Goal: Task Accomplishment & Management: Complete application form

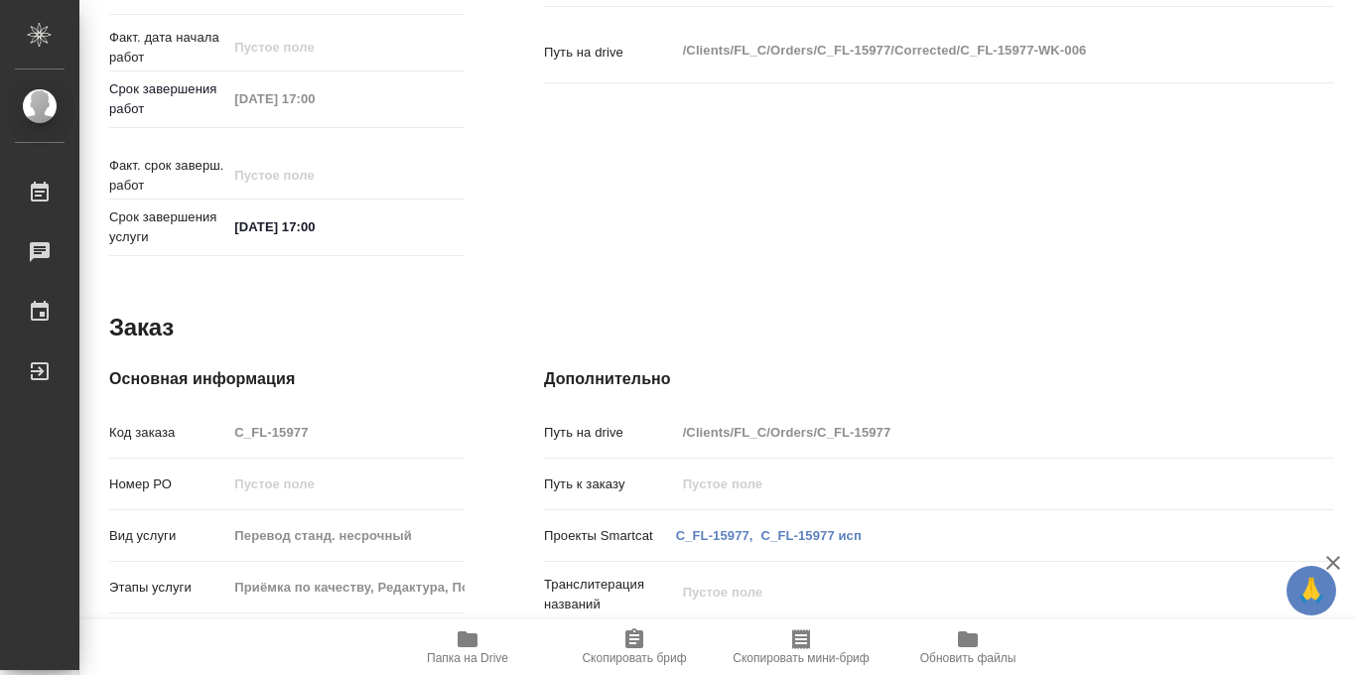
scroll to position [1058, 0]
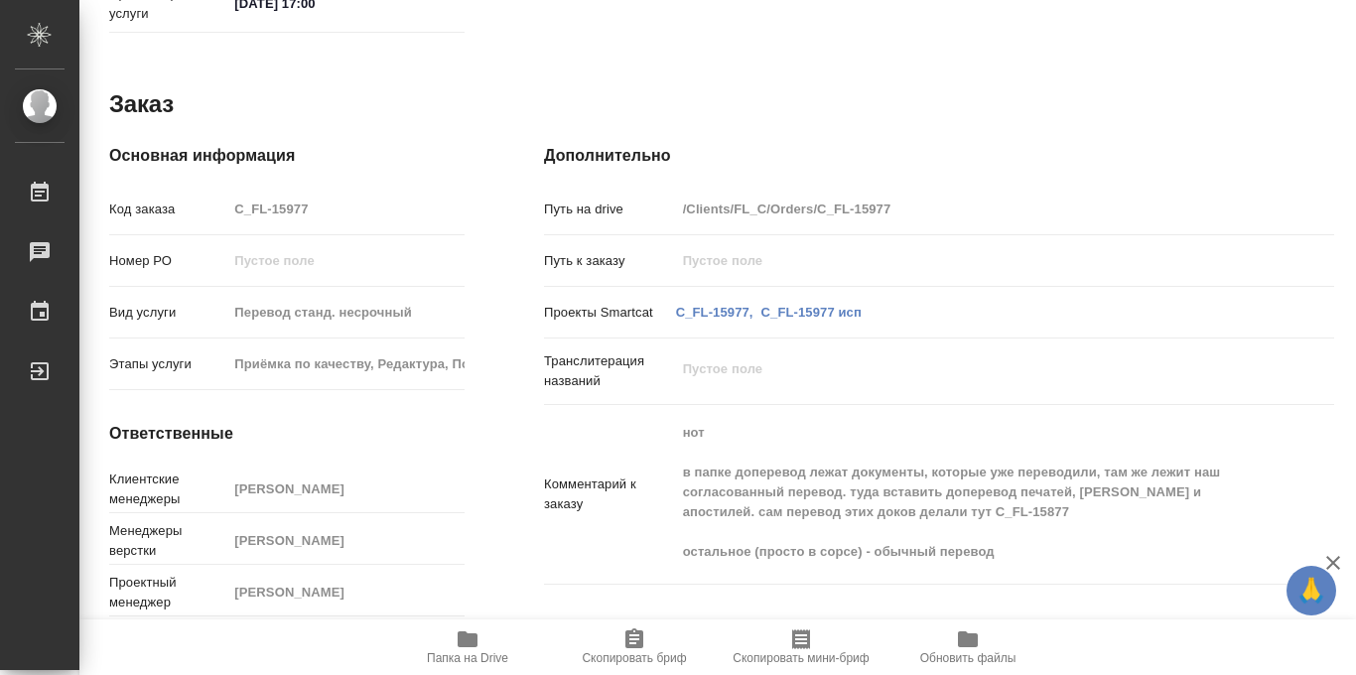
click at [458, 641] on icon "button" at bounding box center [468, 639] width 20 height 16
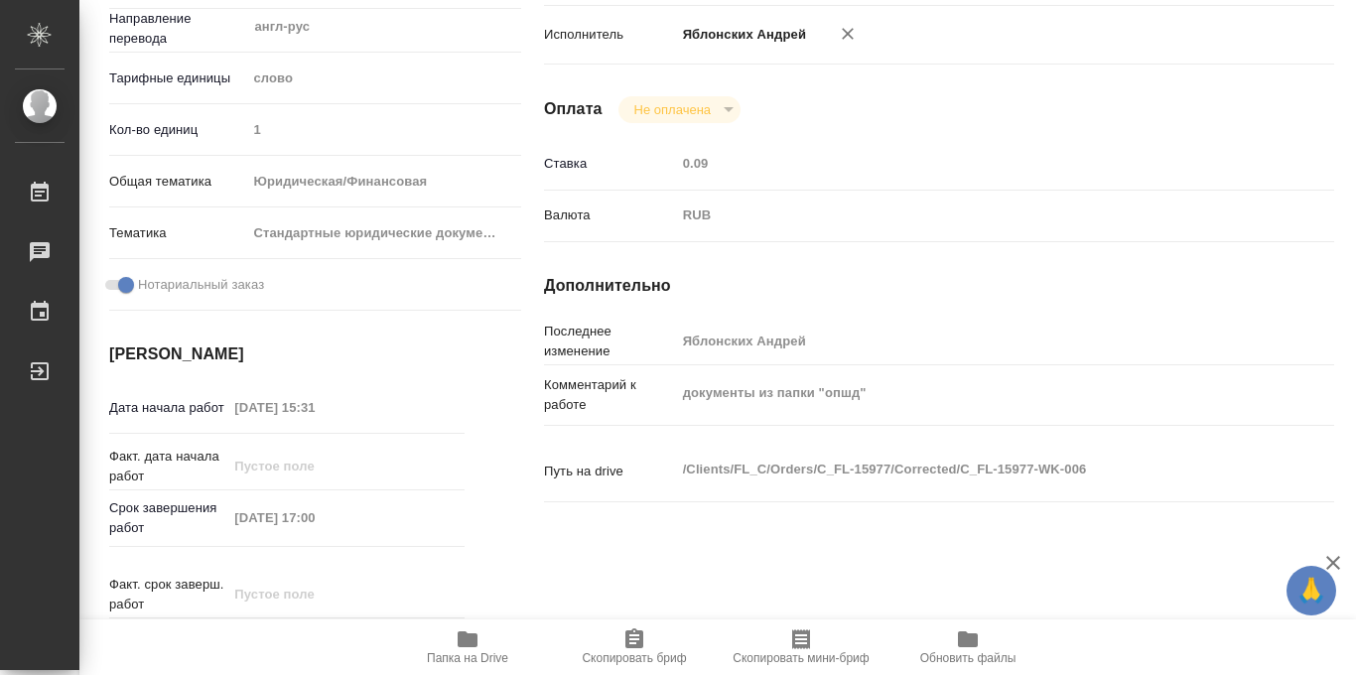
scroll to position [0, 0]
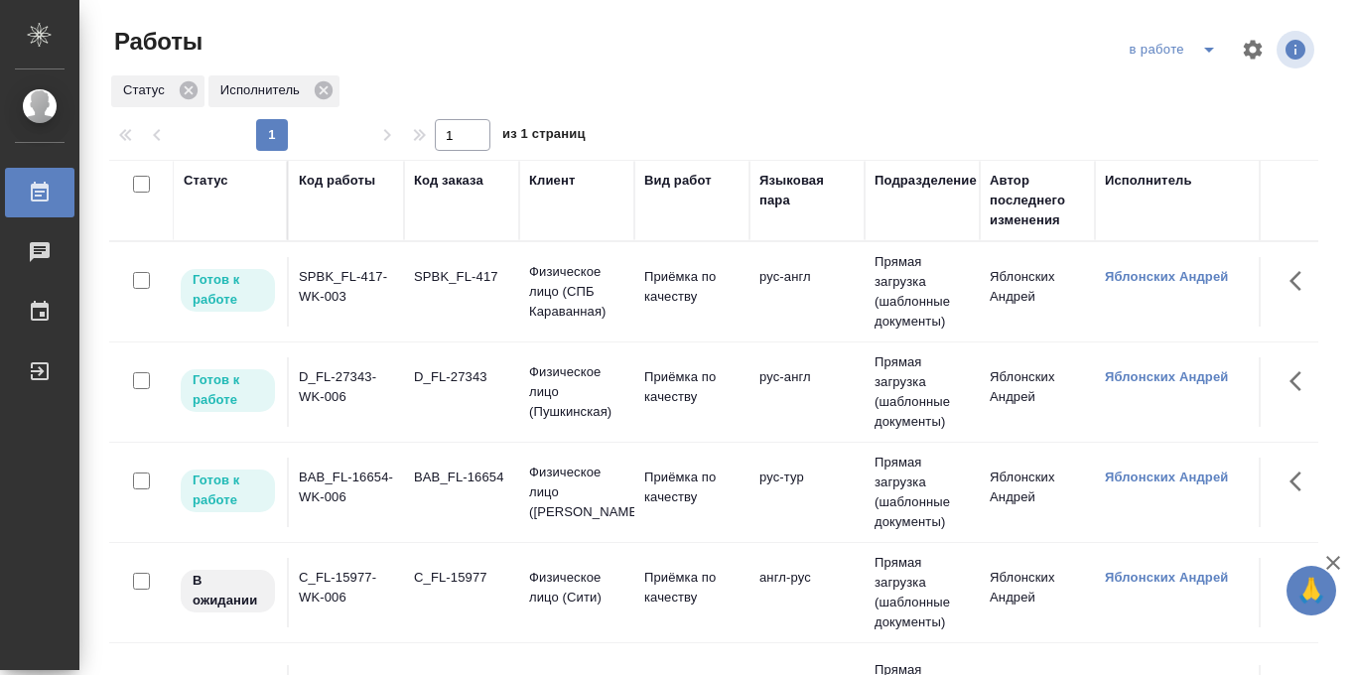
scroll to position [0, 611]
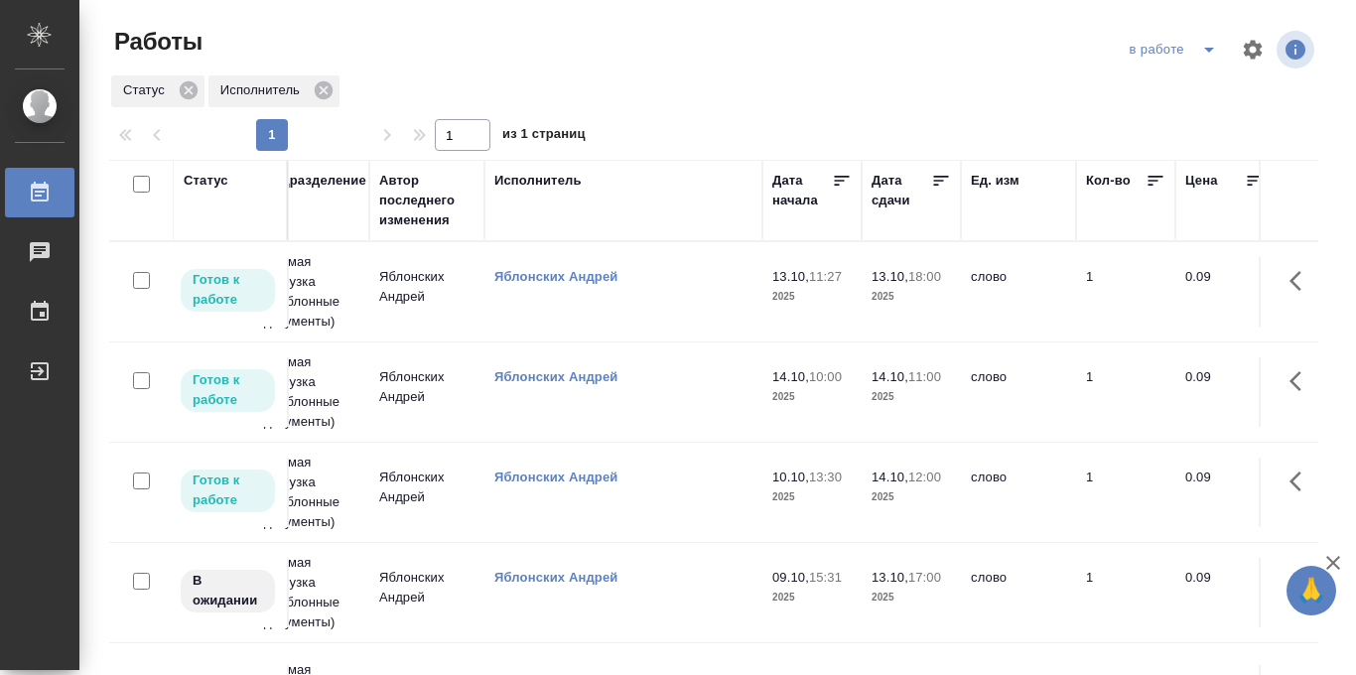
click at [939, 184] on icon at bounding box center [941, 181] width 20 height 20
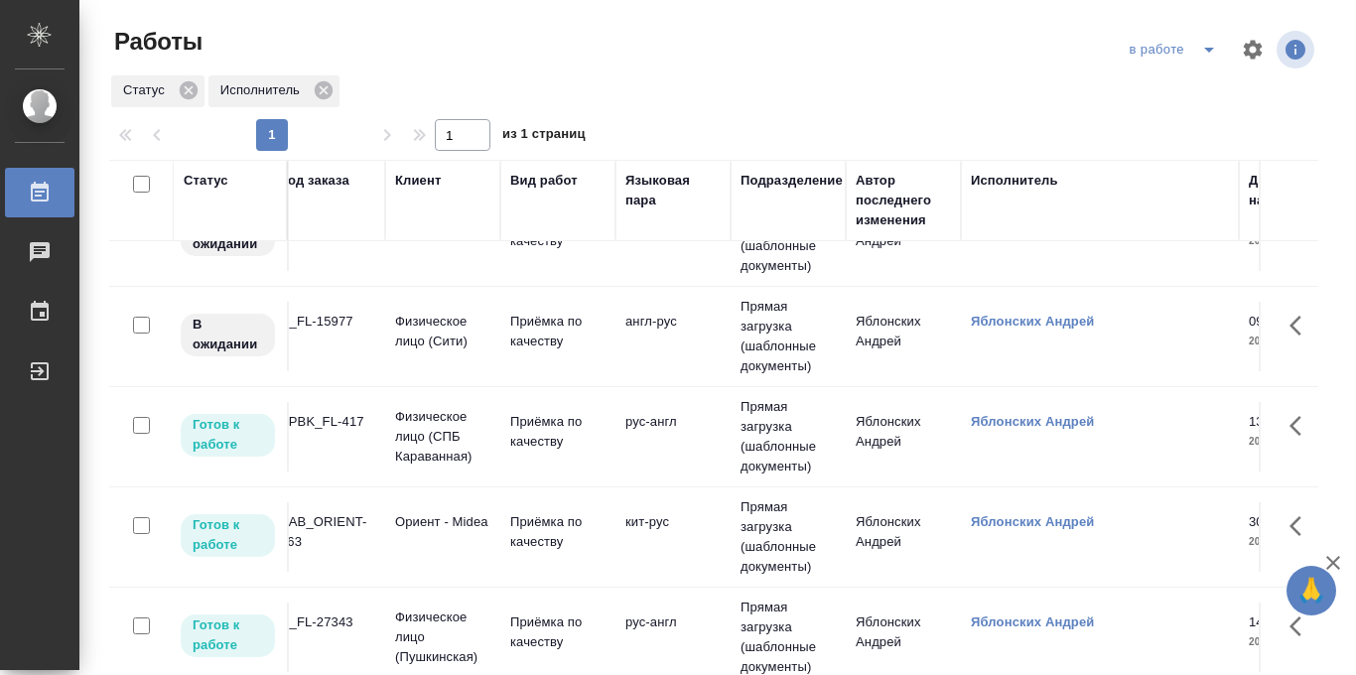
scroll to position [56, 119]
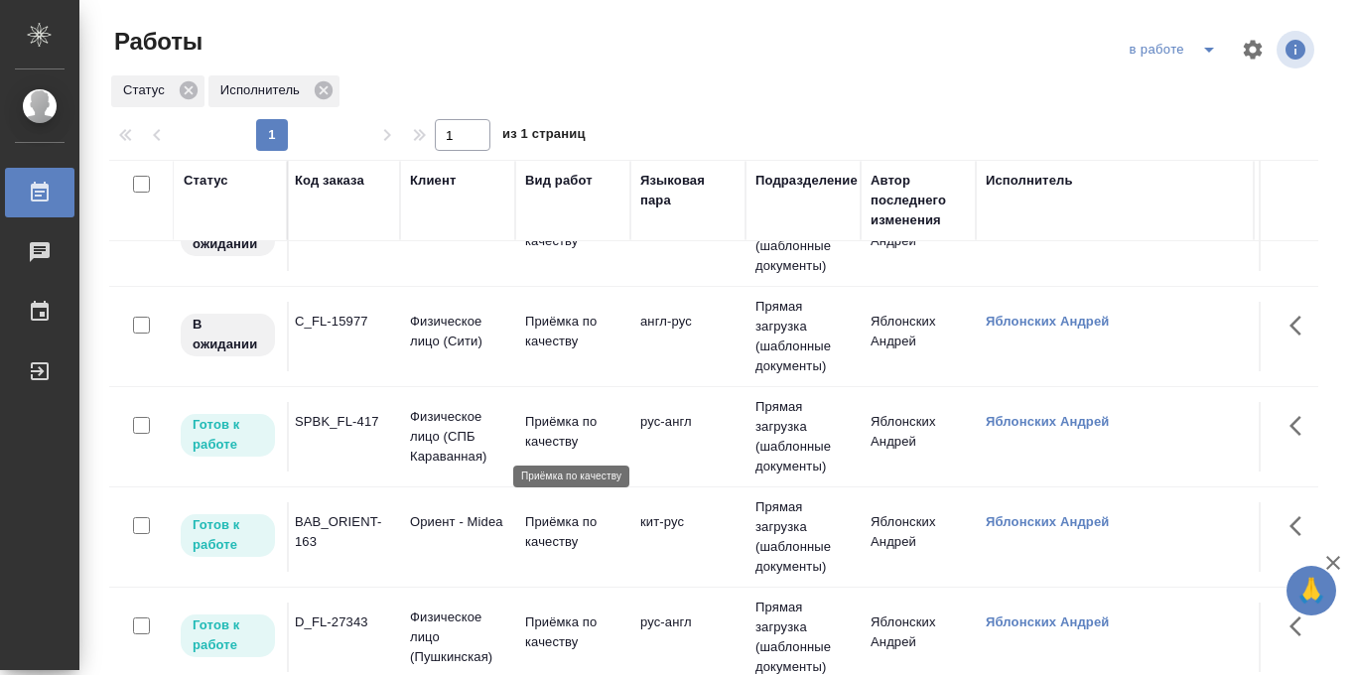
click at [550, 431] on p "Приёмка по качеству" at bounding box center [572, 432] width 95 height 40
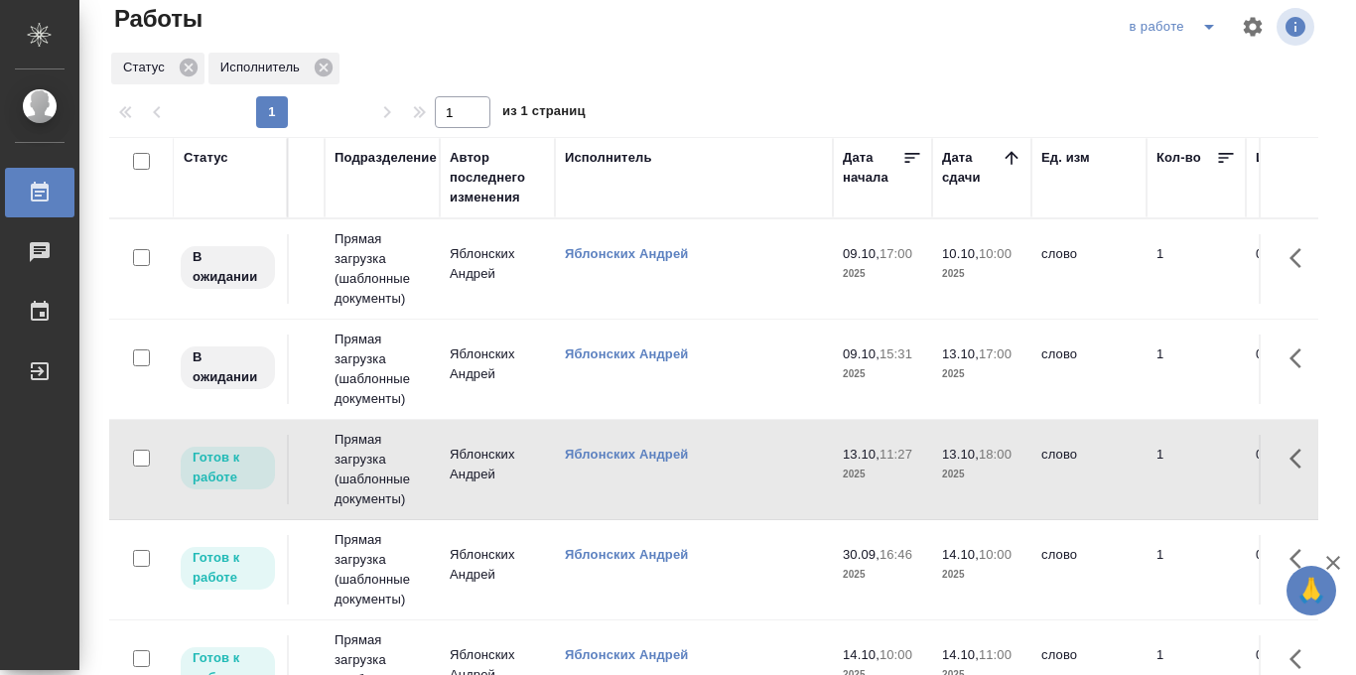
scroll to position [0, 0]
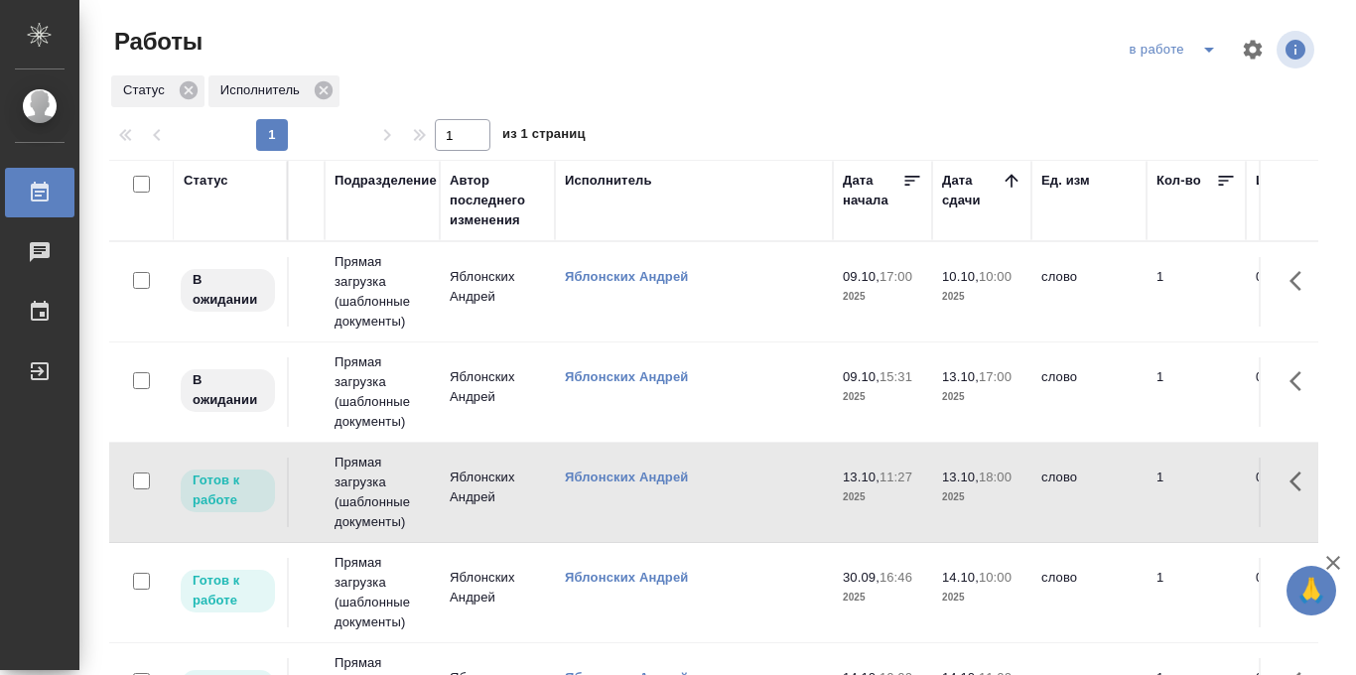
click at [1202, 46] on icon "split button" at bounding box center [1209, 50] width 24 height 24
click at [1165, 89] on li "Стандартные настройки" at bounding box center [1175, 89] width 191 height 32
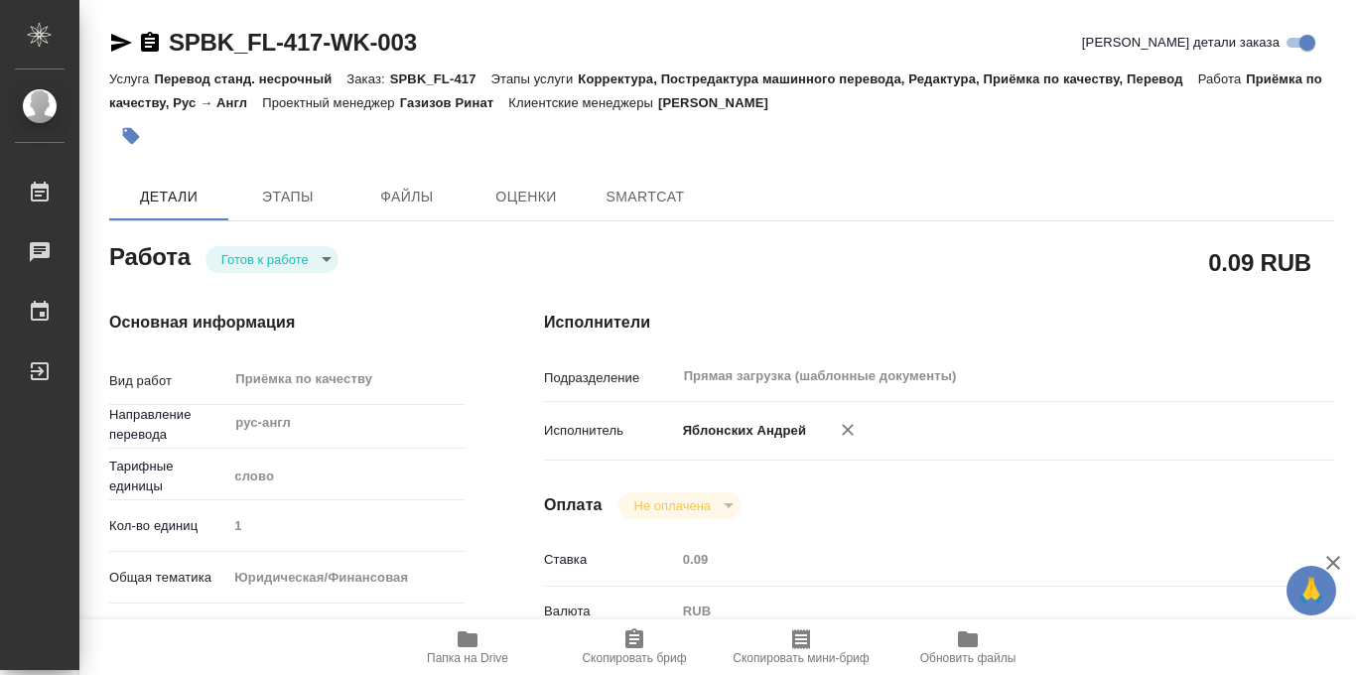
type textarea "x"
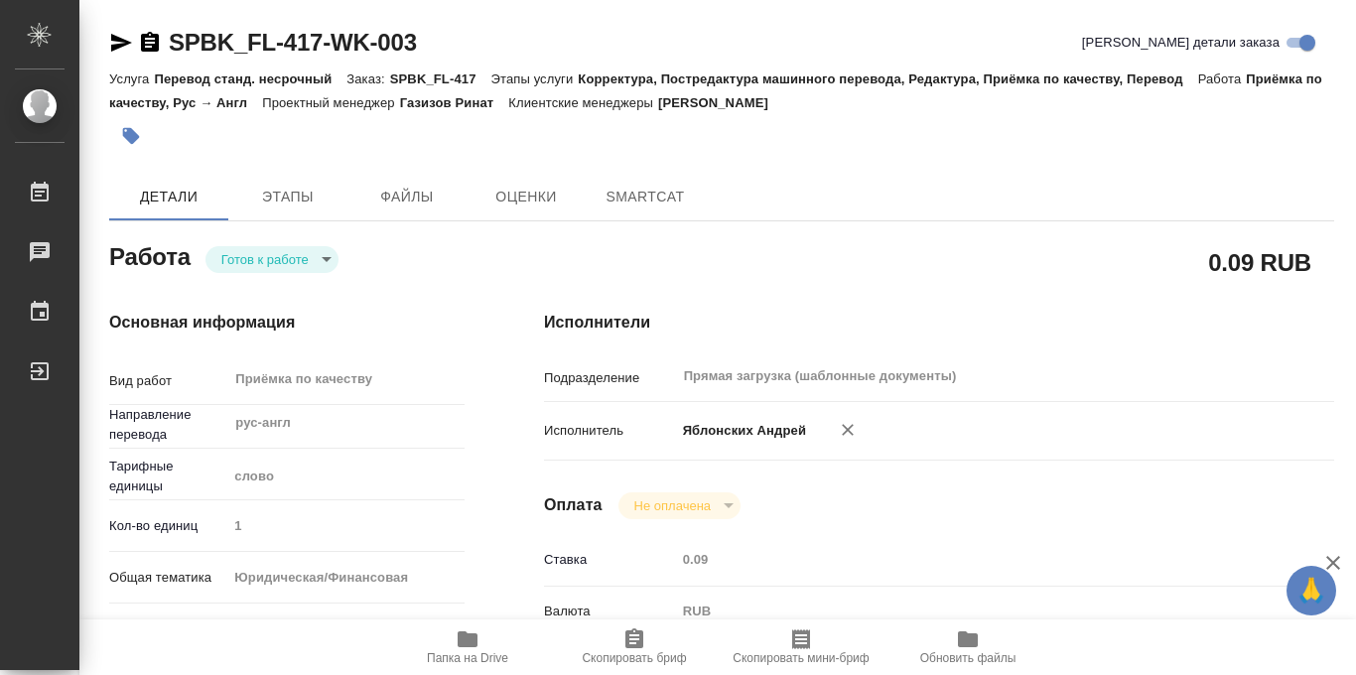
type textarea "x"
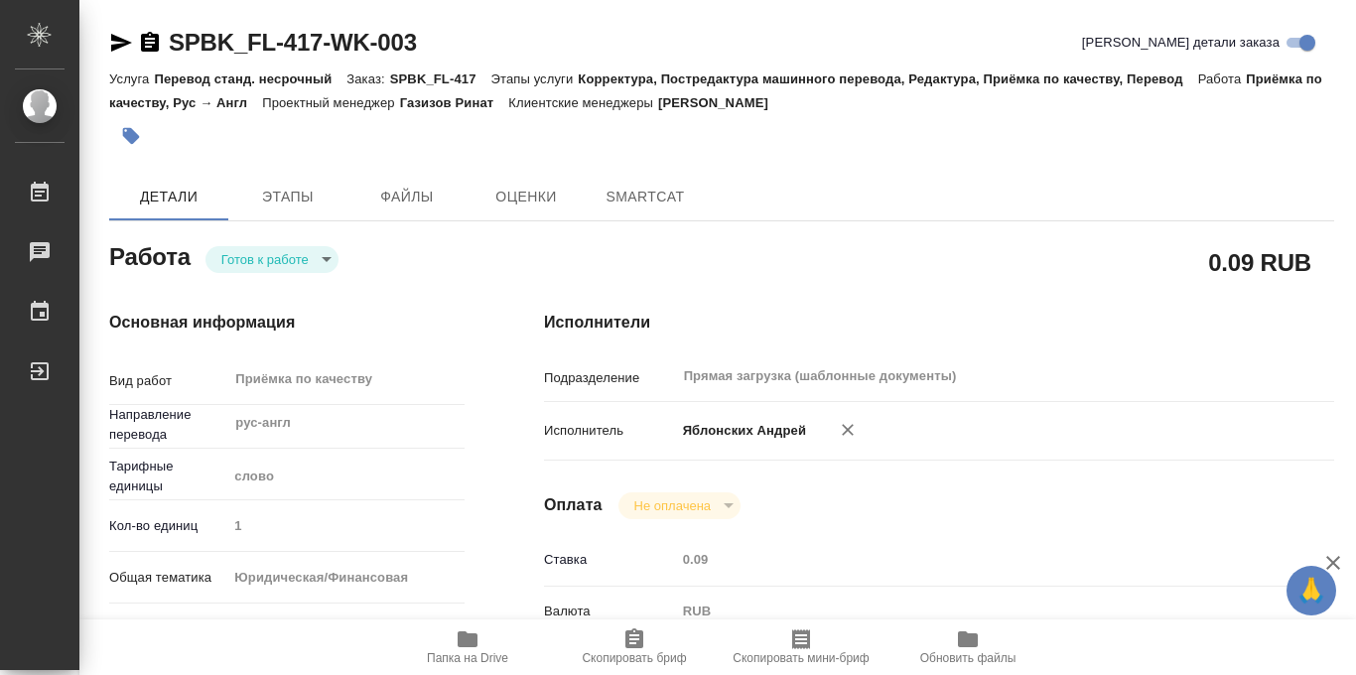
type textarea "x"
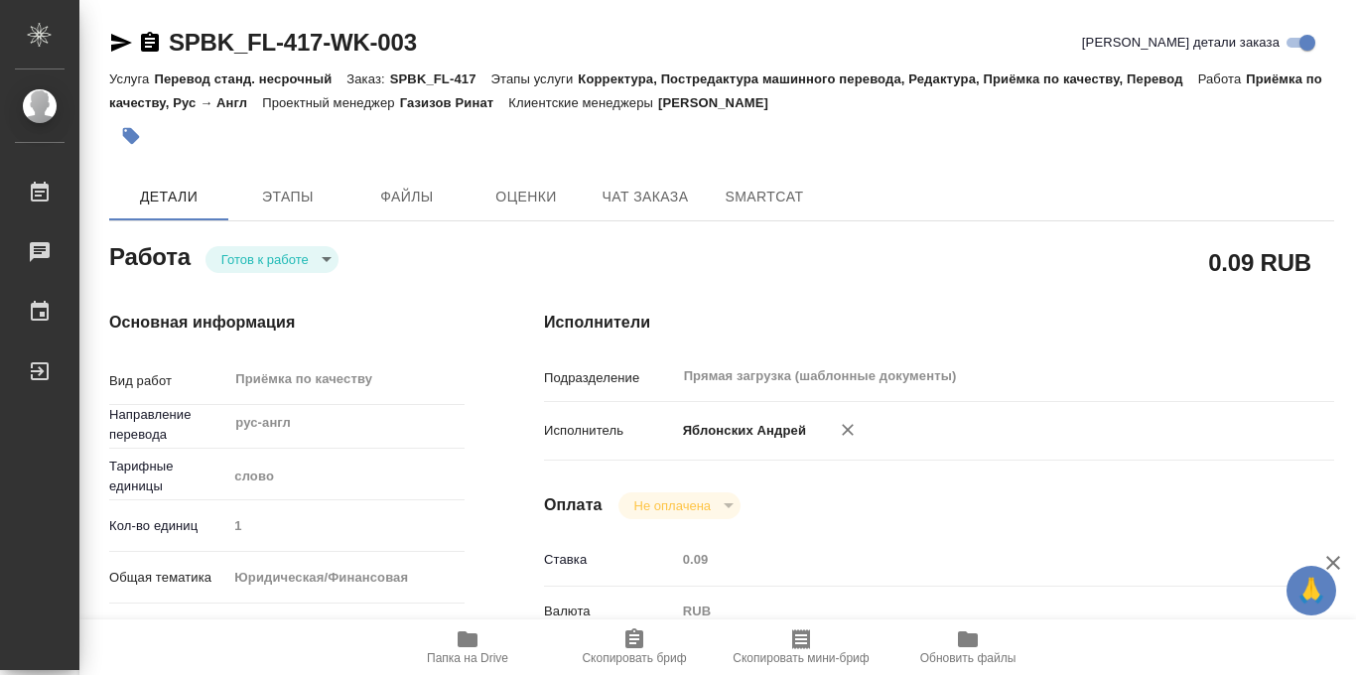
scroll to position [1058, 0]
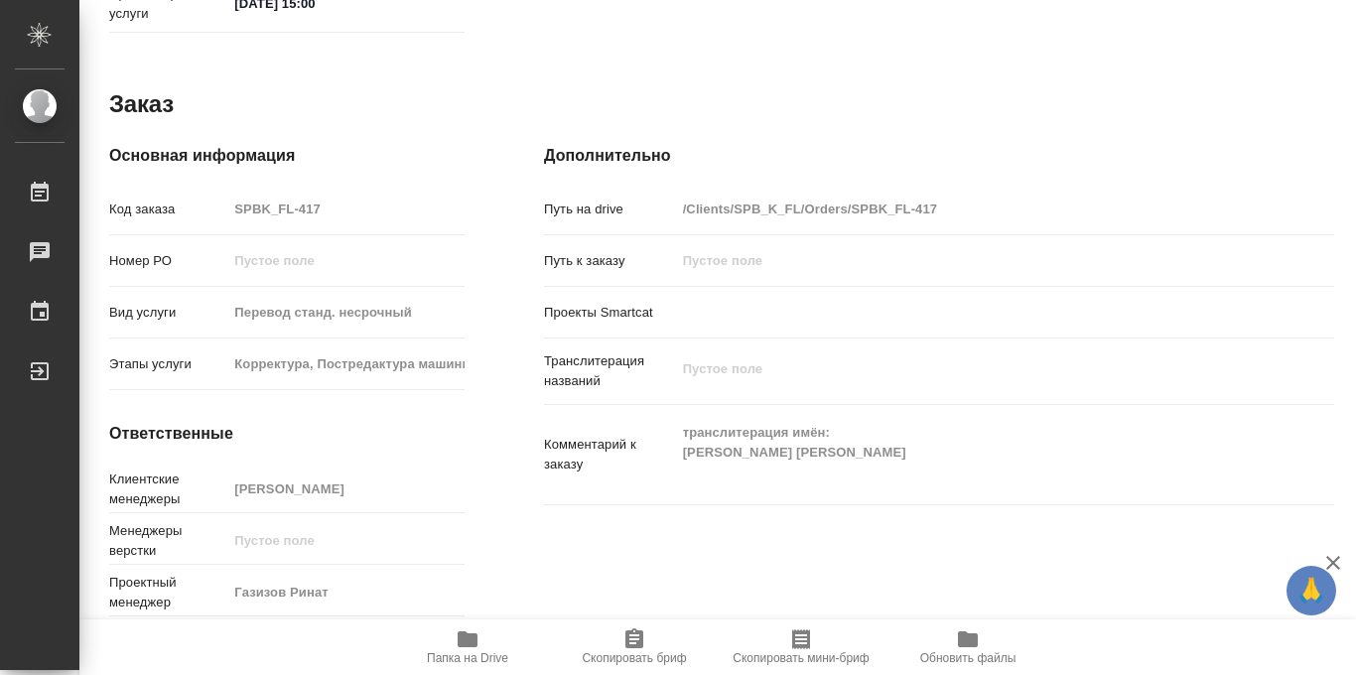
type textarea "x"
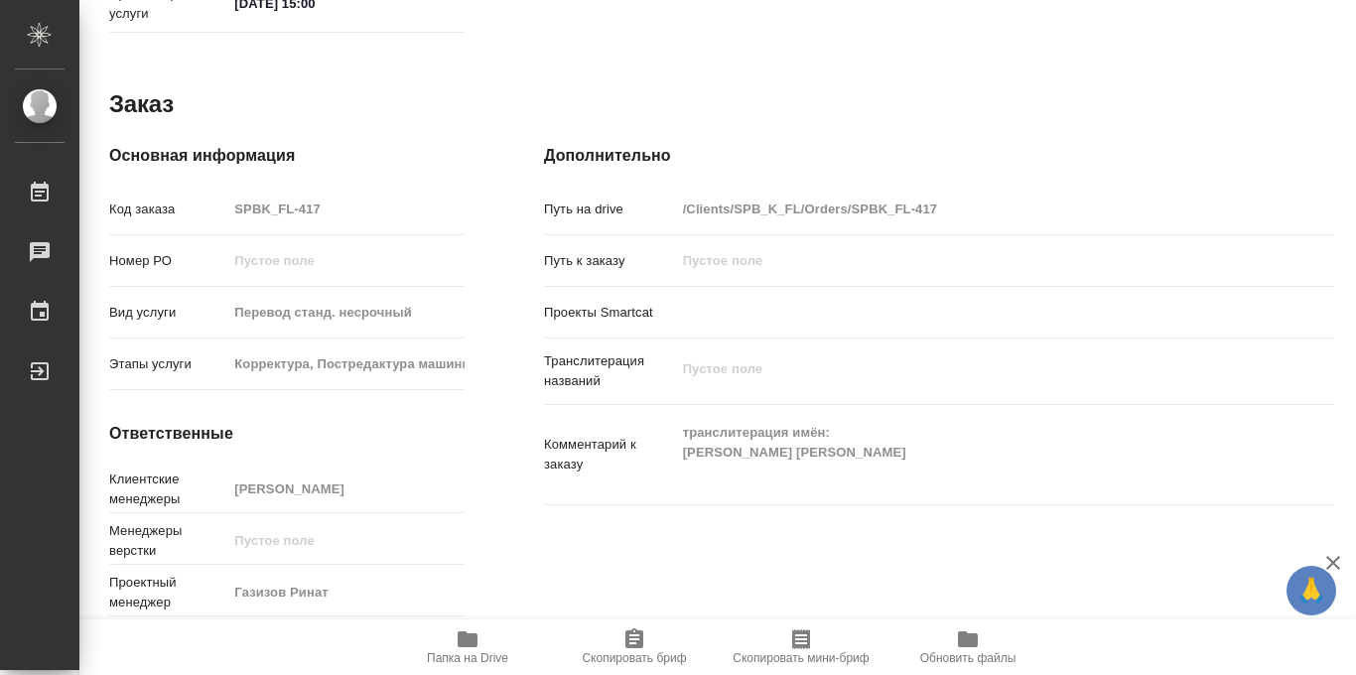
click at [475, 649] on icon "button" at bounding box center [468, 639] width 24 height 24
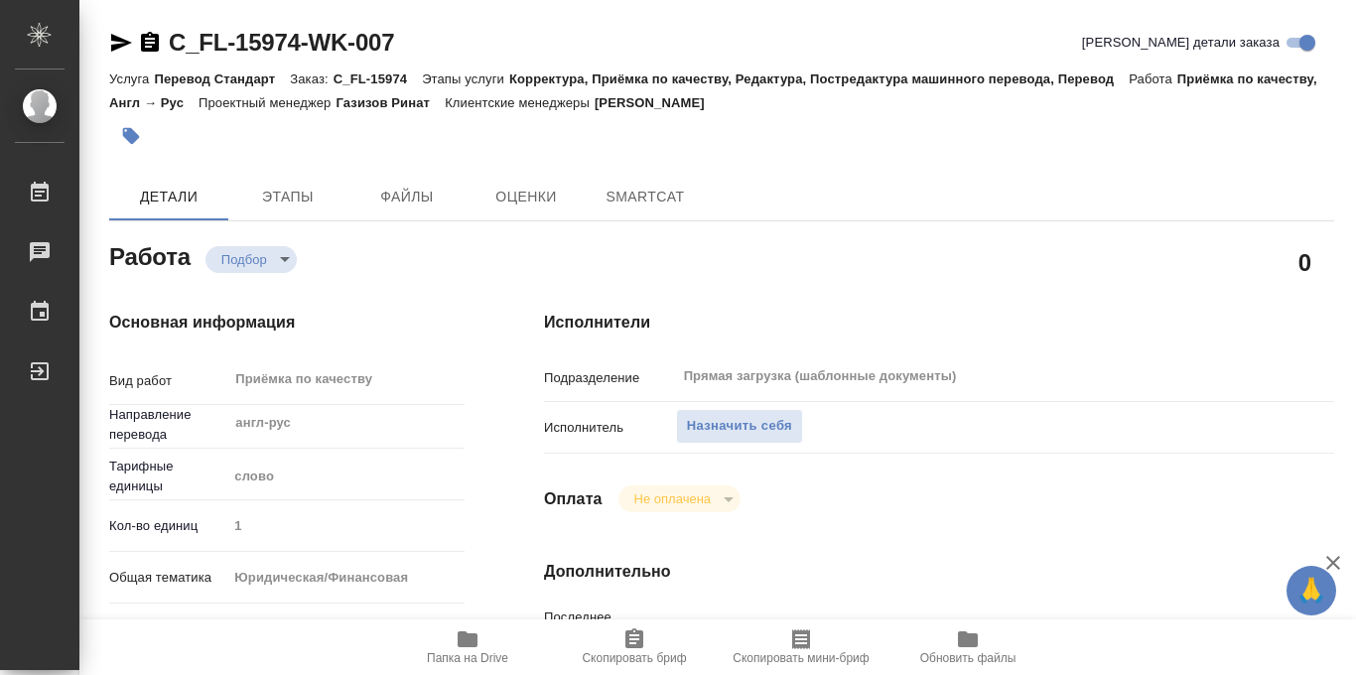
type textarea "x"
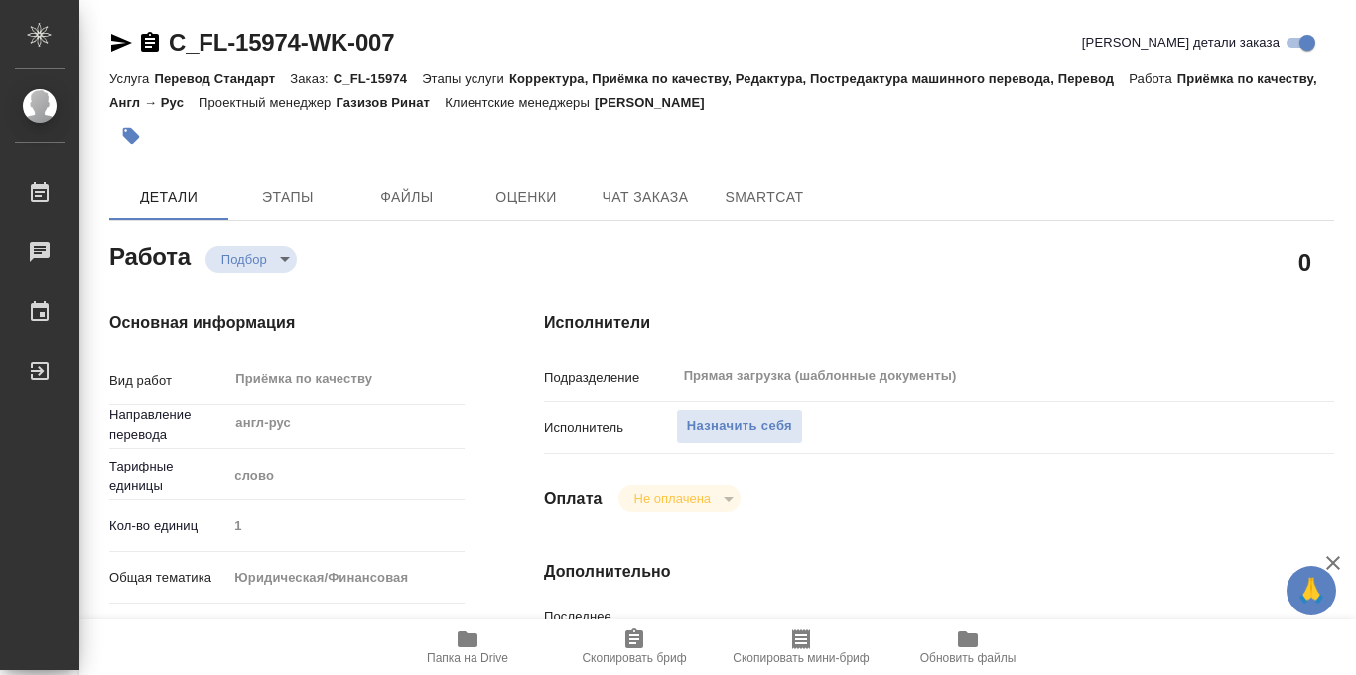
type textarea "x"
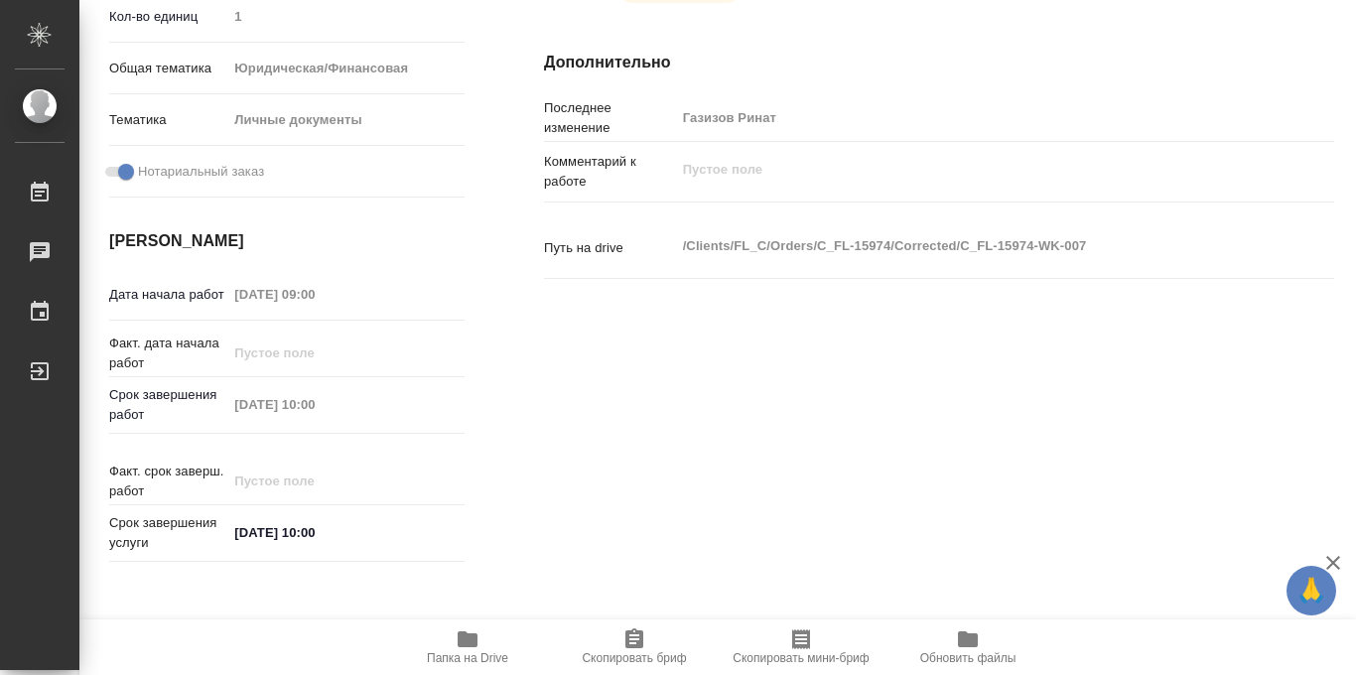
scroll to position [1058, 0]
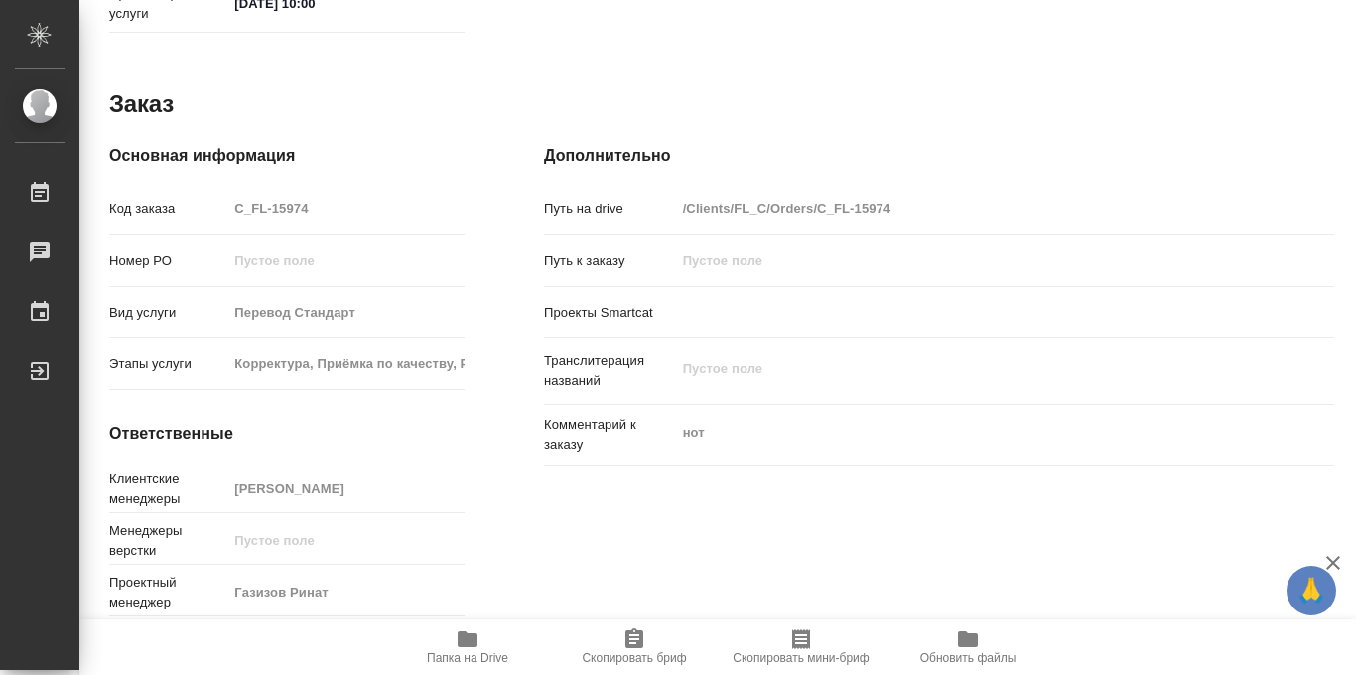
type textarea "x"
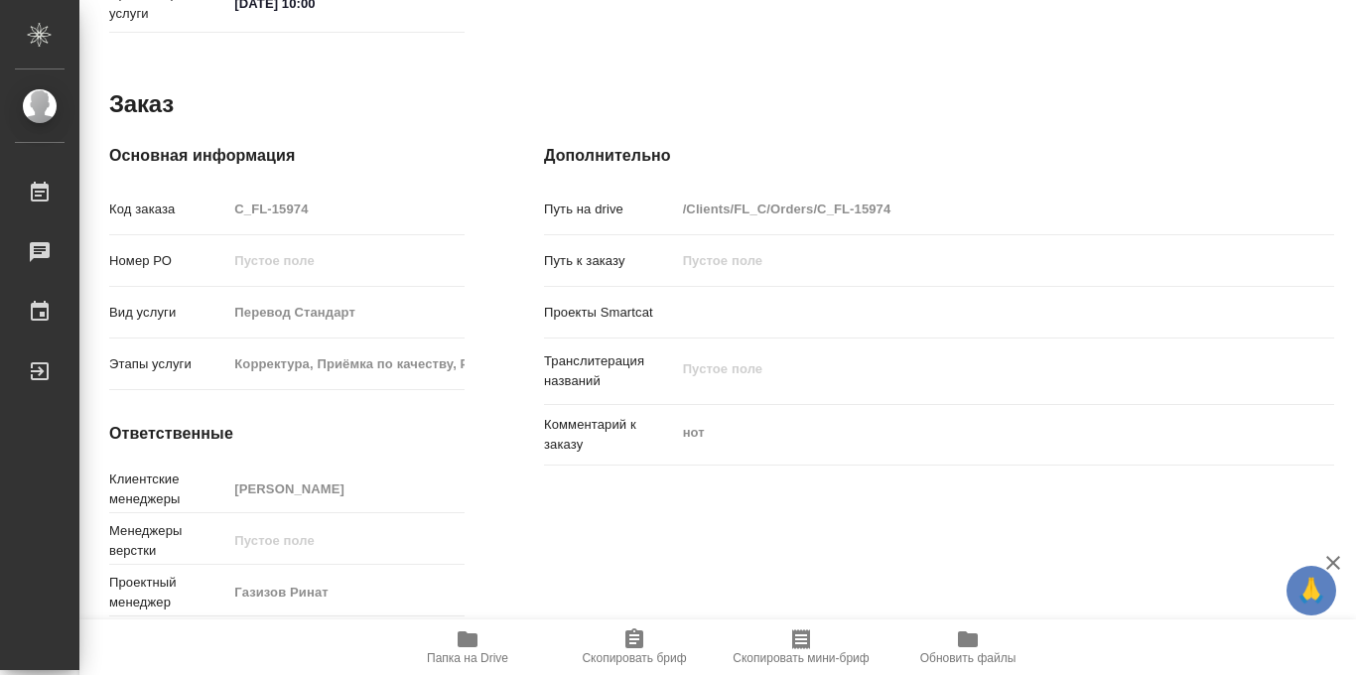
type textarea "x"
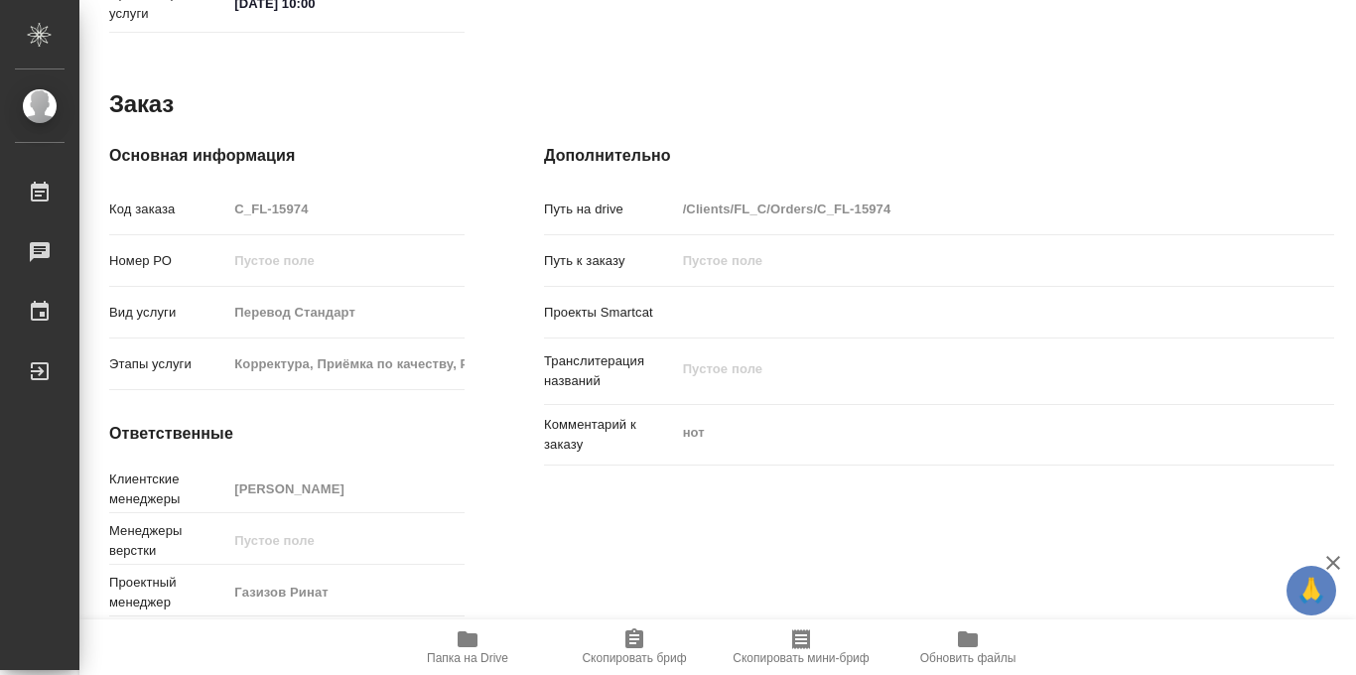
click at [465, 648] on icon "button" at bounding box center [468, 639] width 24 height 24
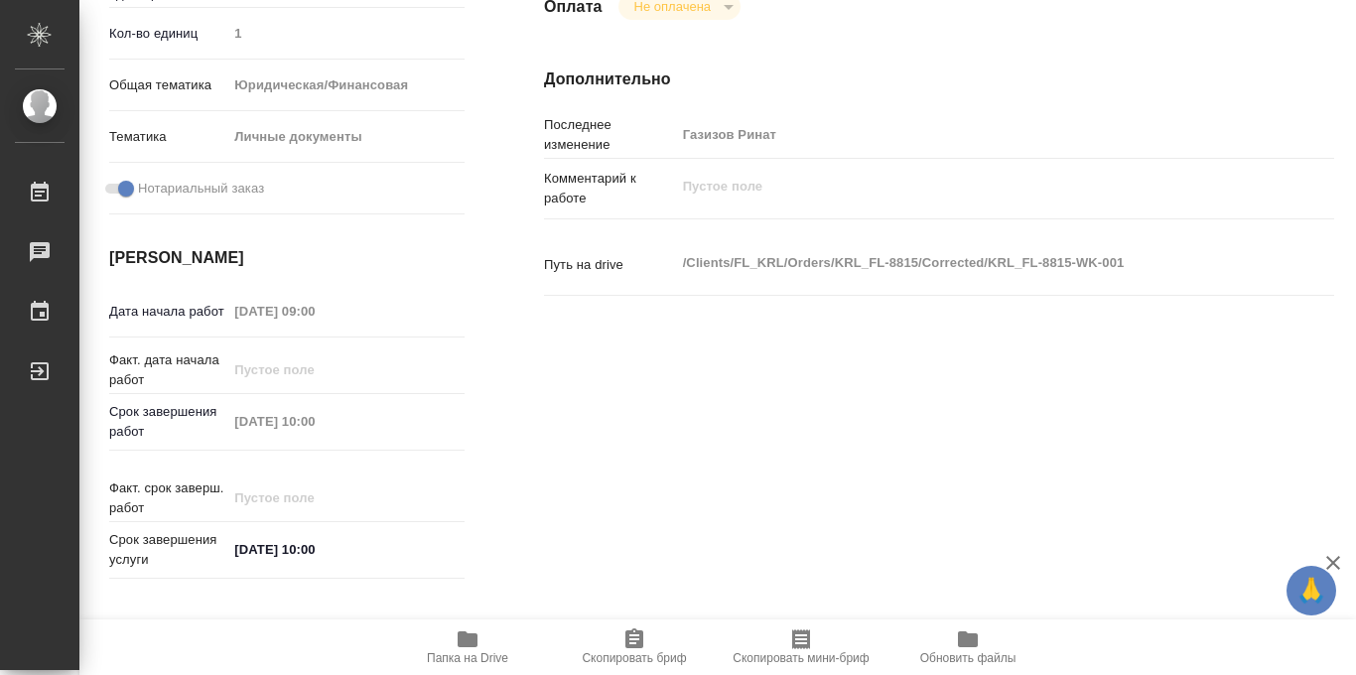
scroll to position [1058, 0]
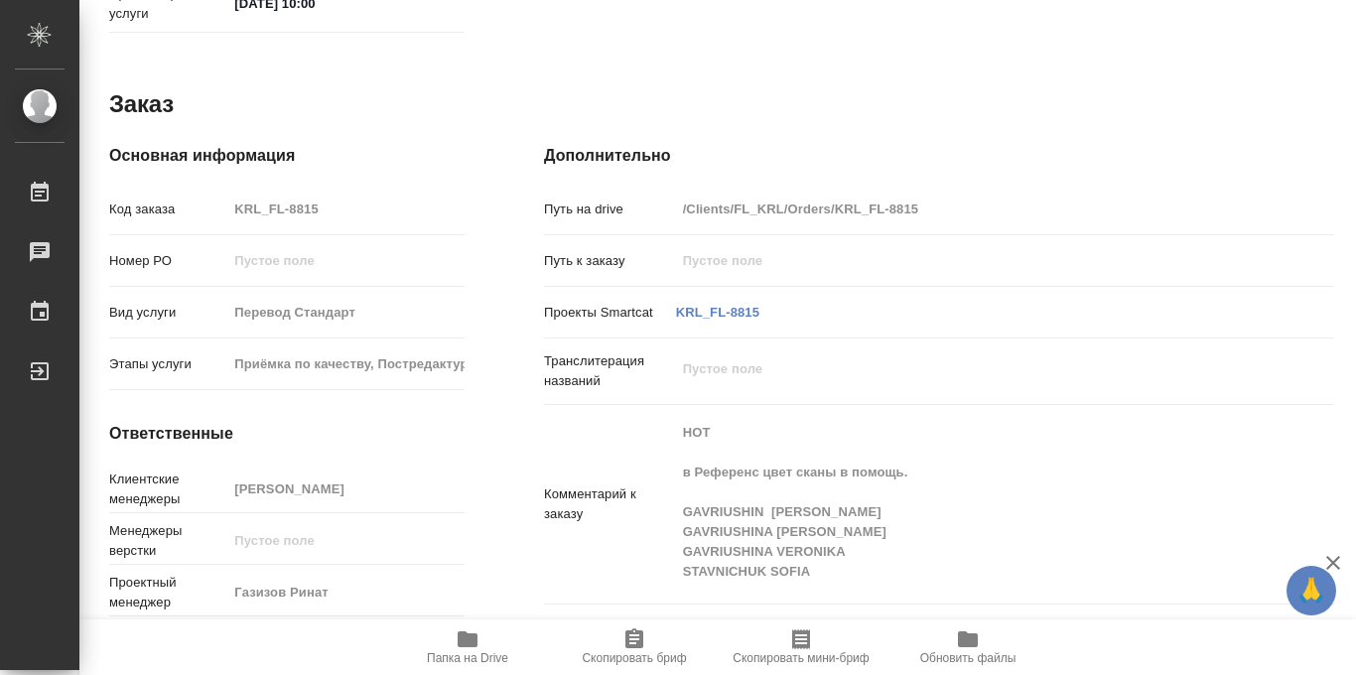
click at [465, 647] on icon "button" at bounding box center [468, 639] width 24 height 24
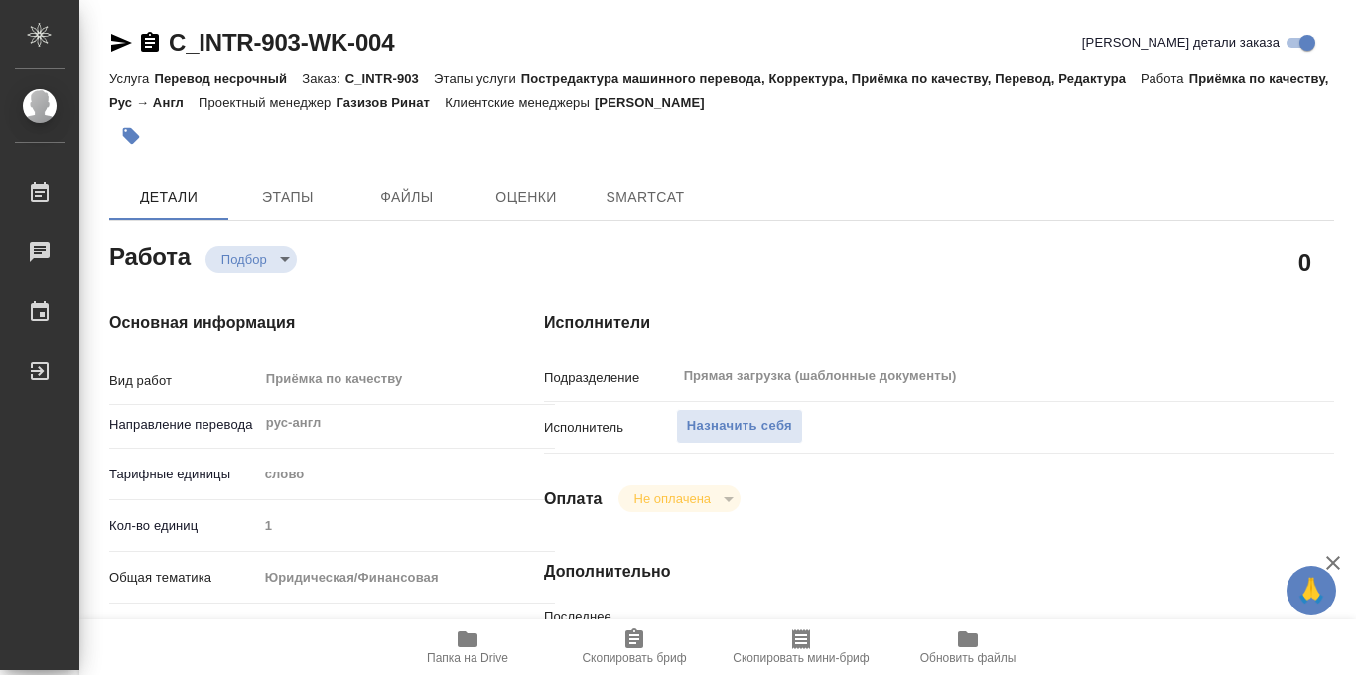
type textarea "x"
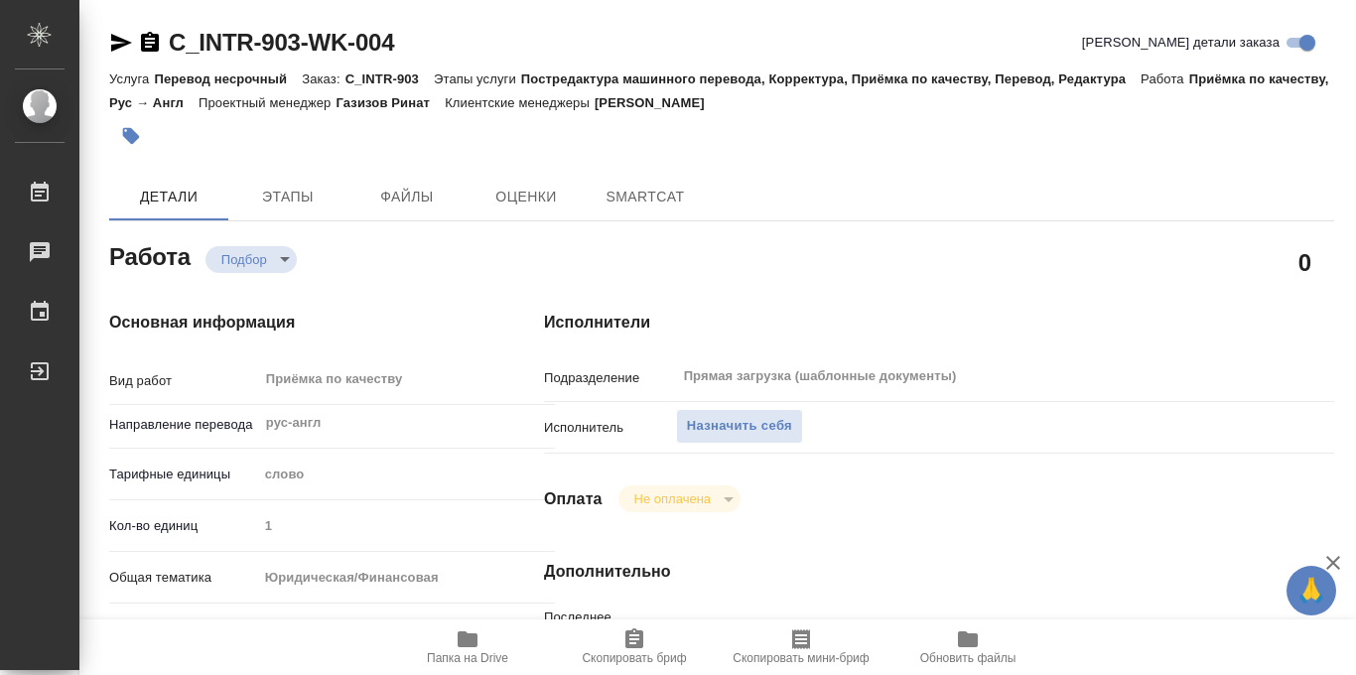
type textarea "x"
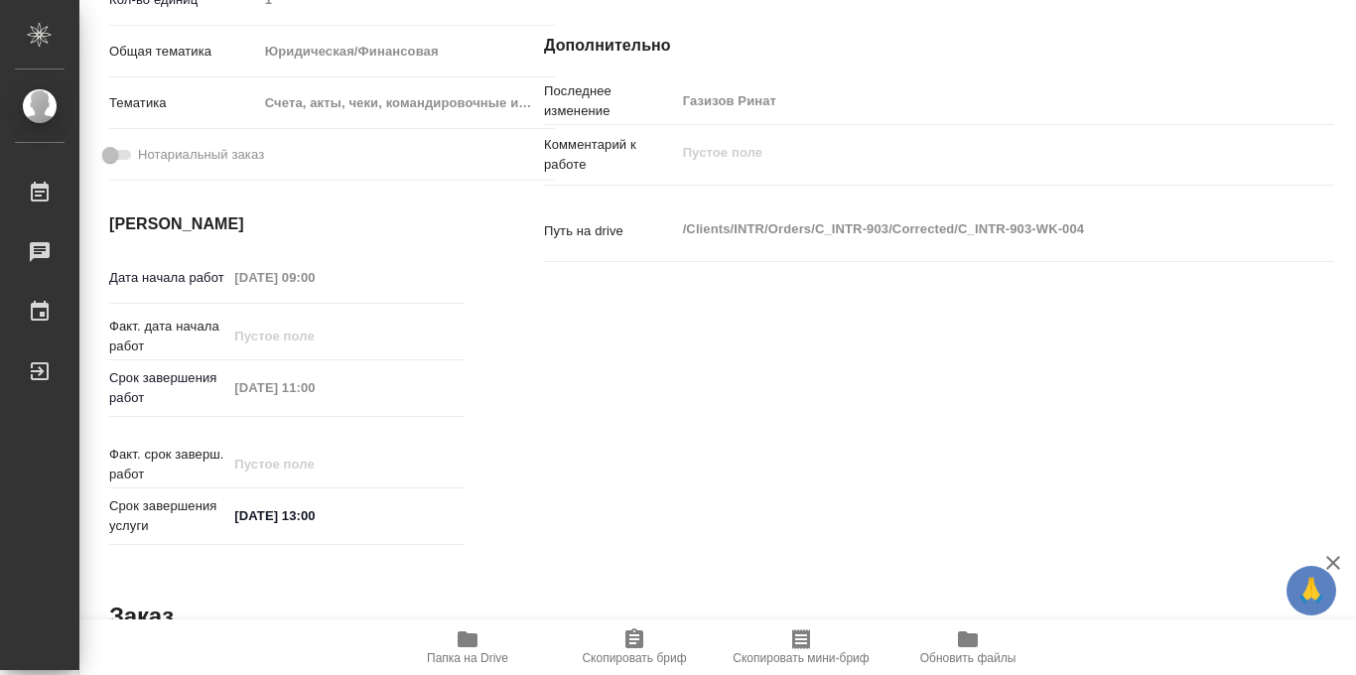
scroll to position [1058, 0]
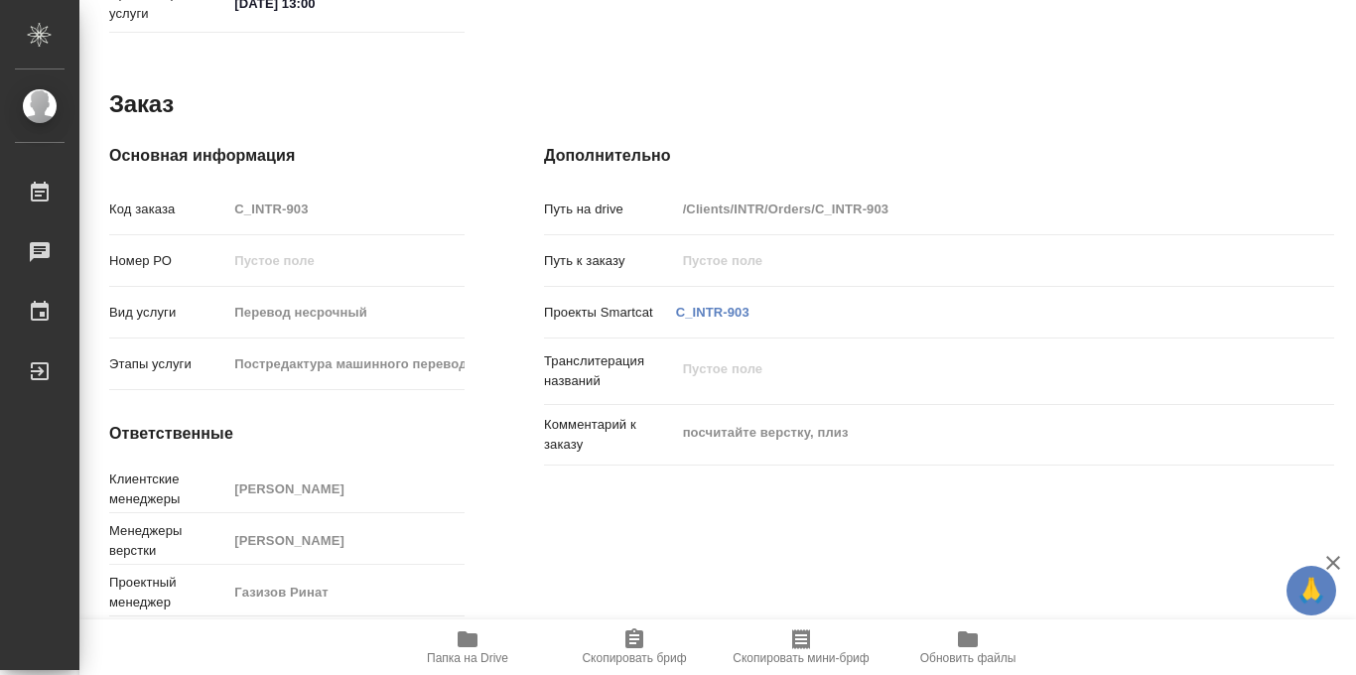
type textarea "x"
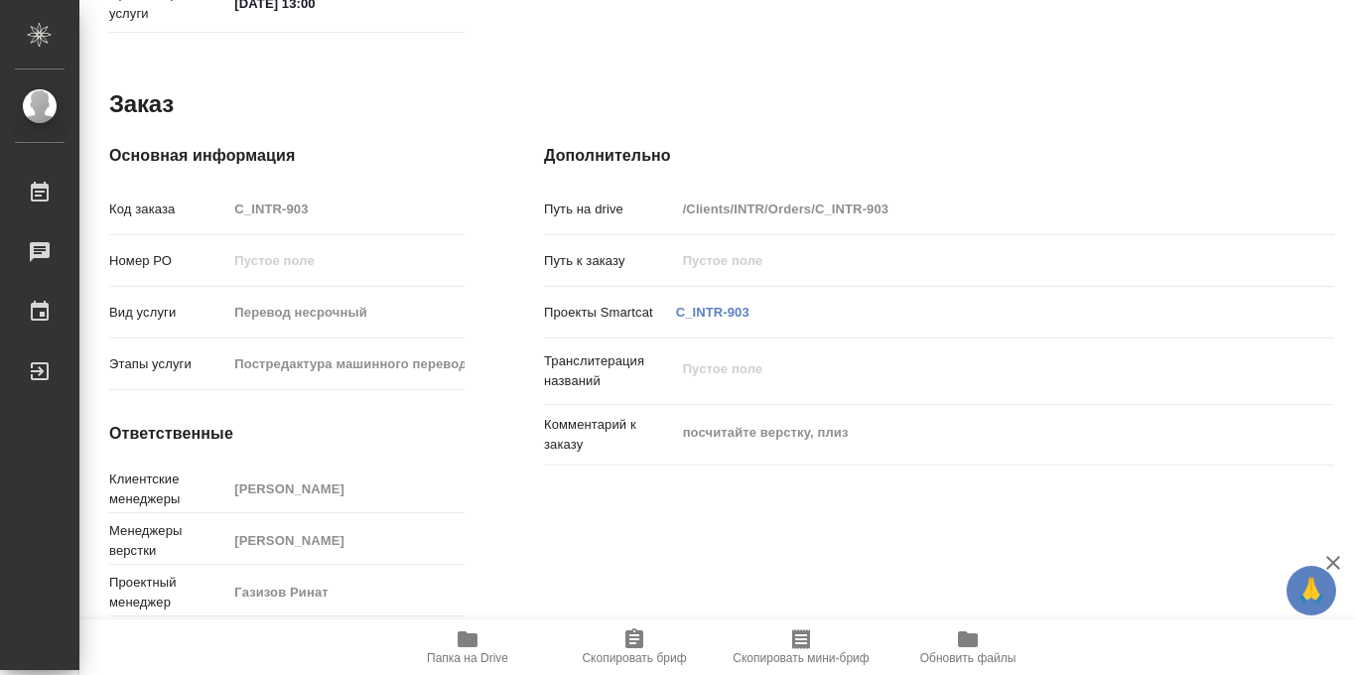
type textarea "x"
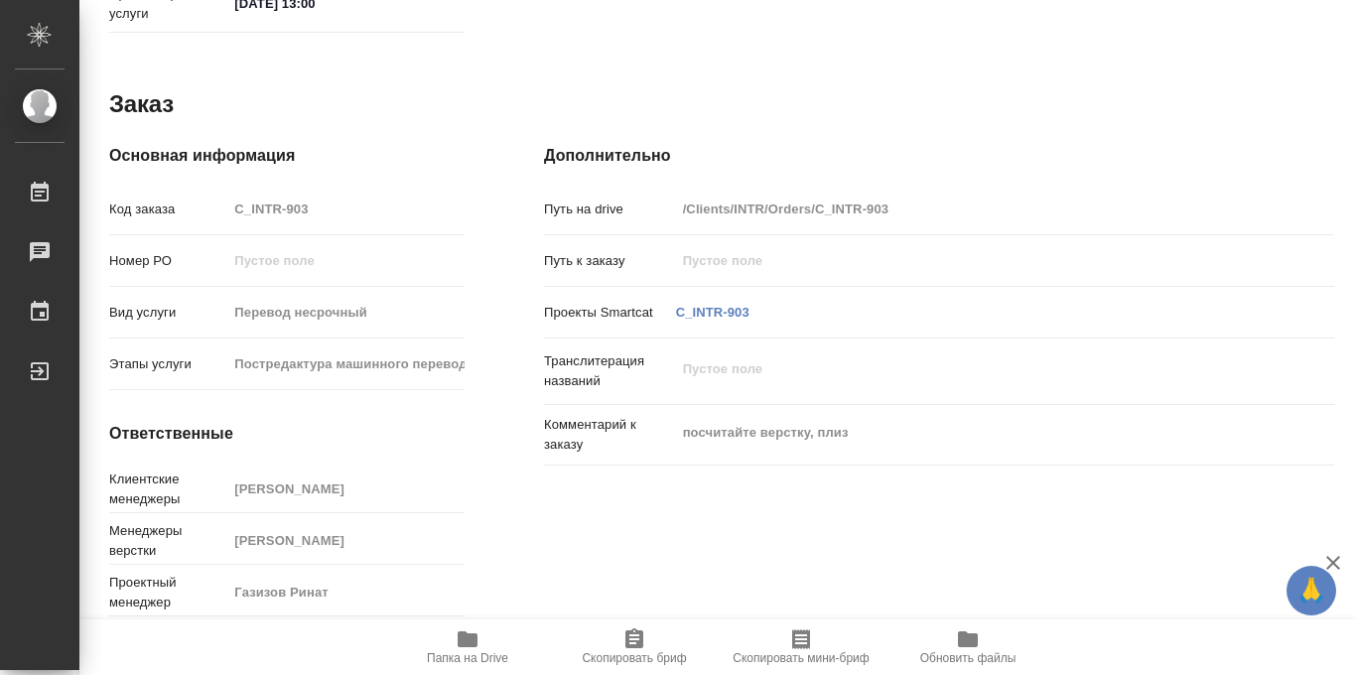
click at [466, 642] on icon "button" at bounding box center [468, 639] width 20 height 16
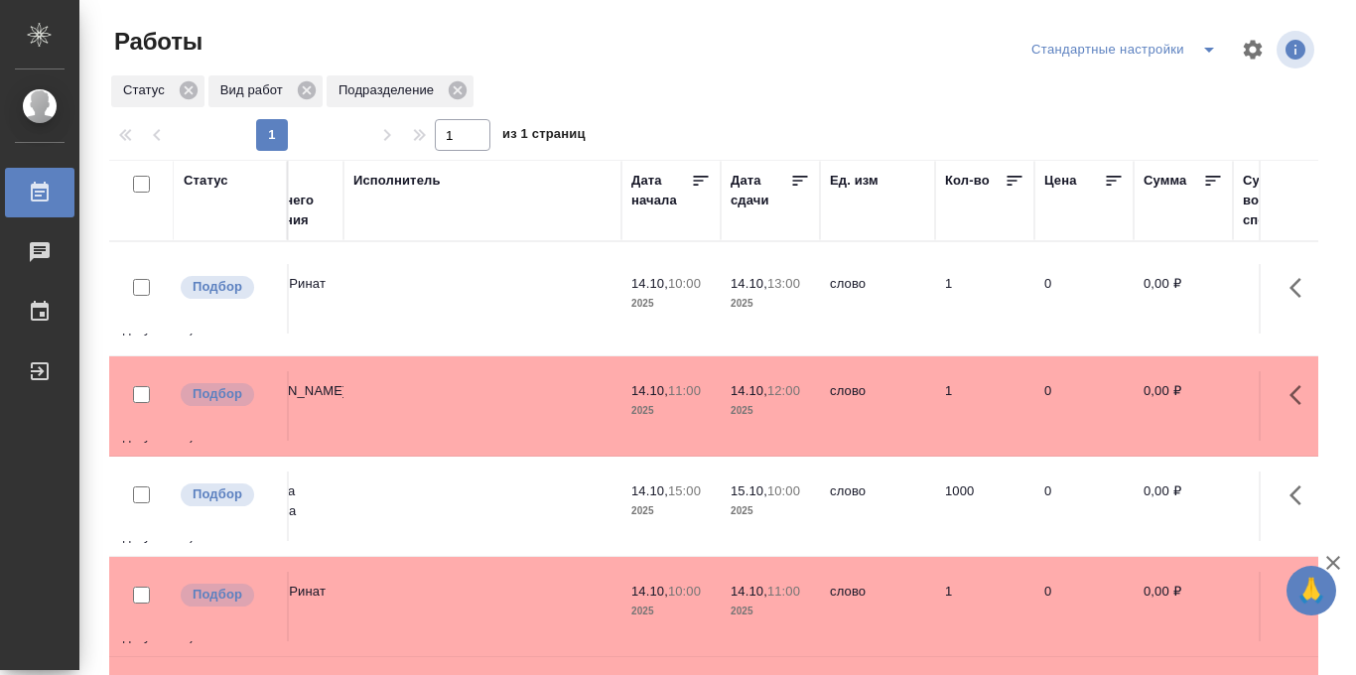
scroll to position [0, 760]
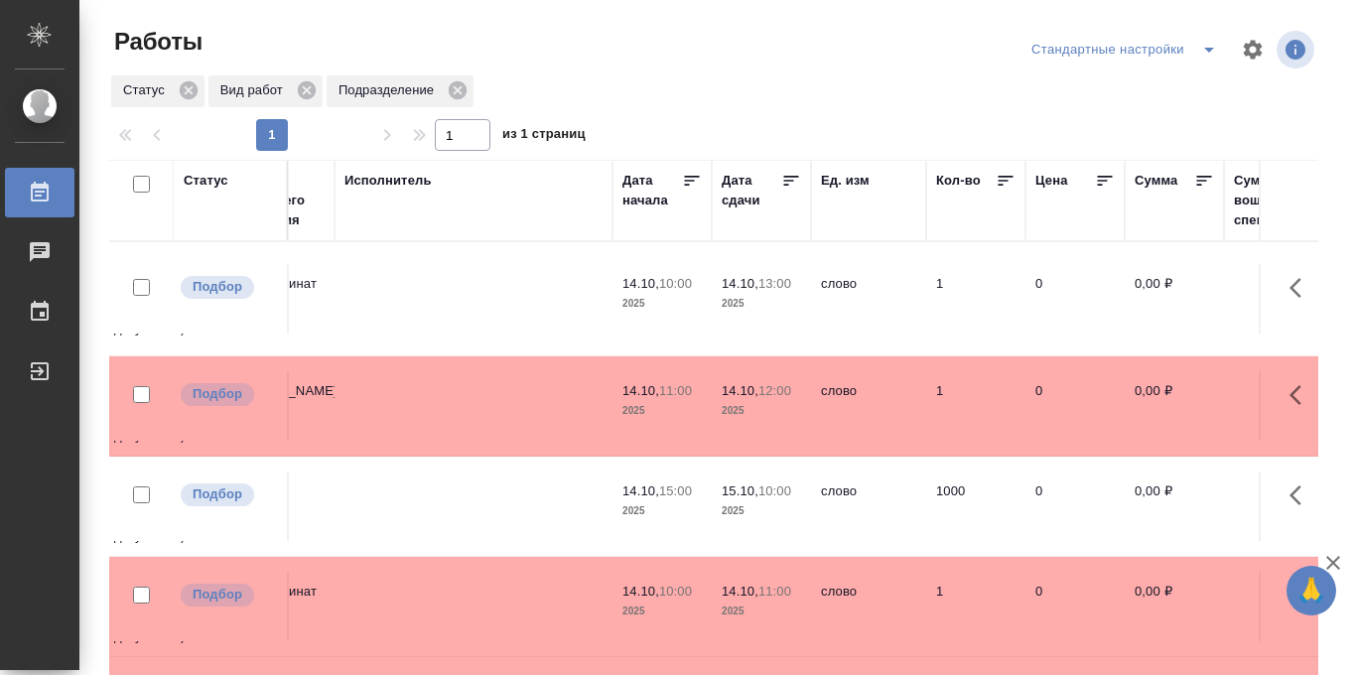
click at [788, 180] on icon at bounding box center [791, 181] width 15 height 10
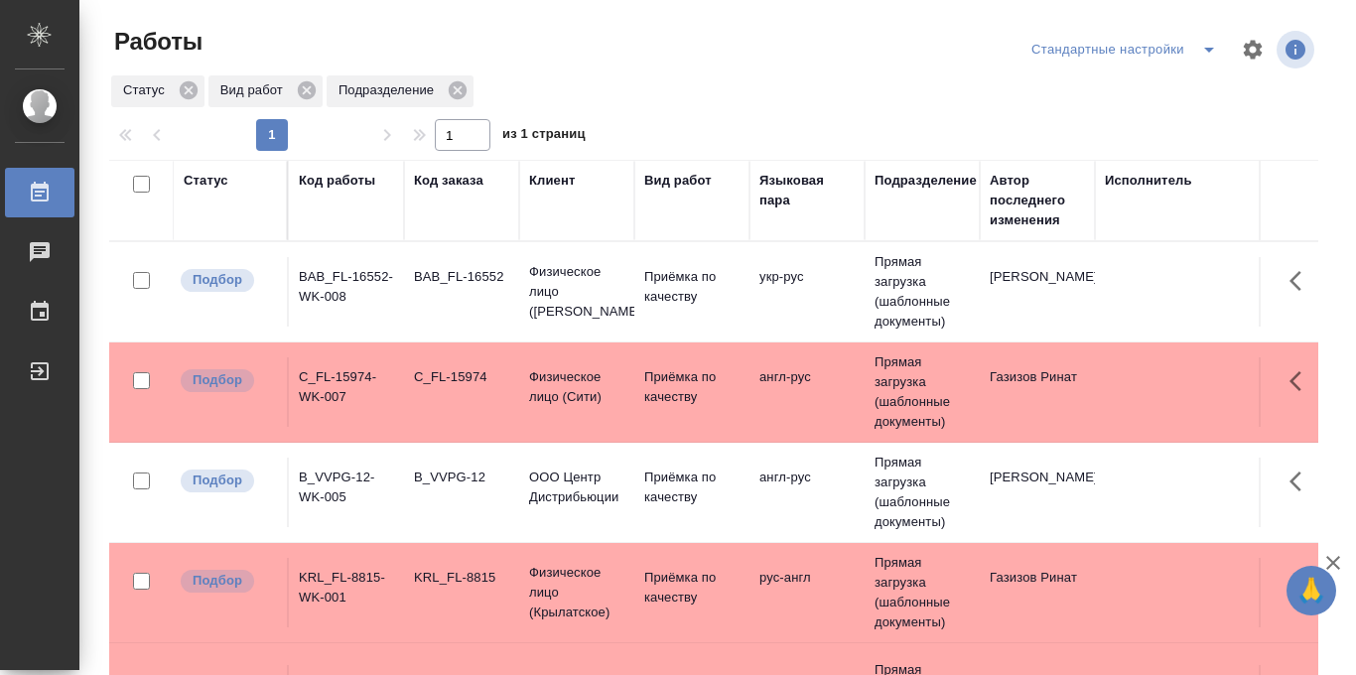
scroll to position [77, 0]
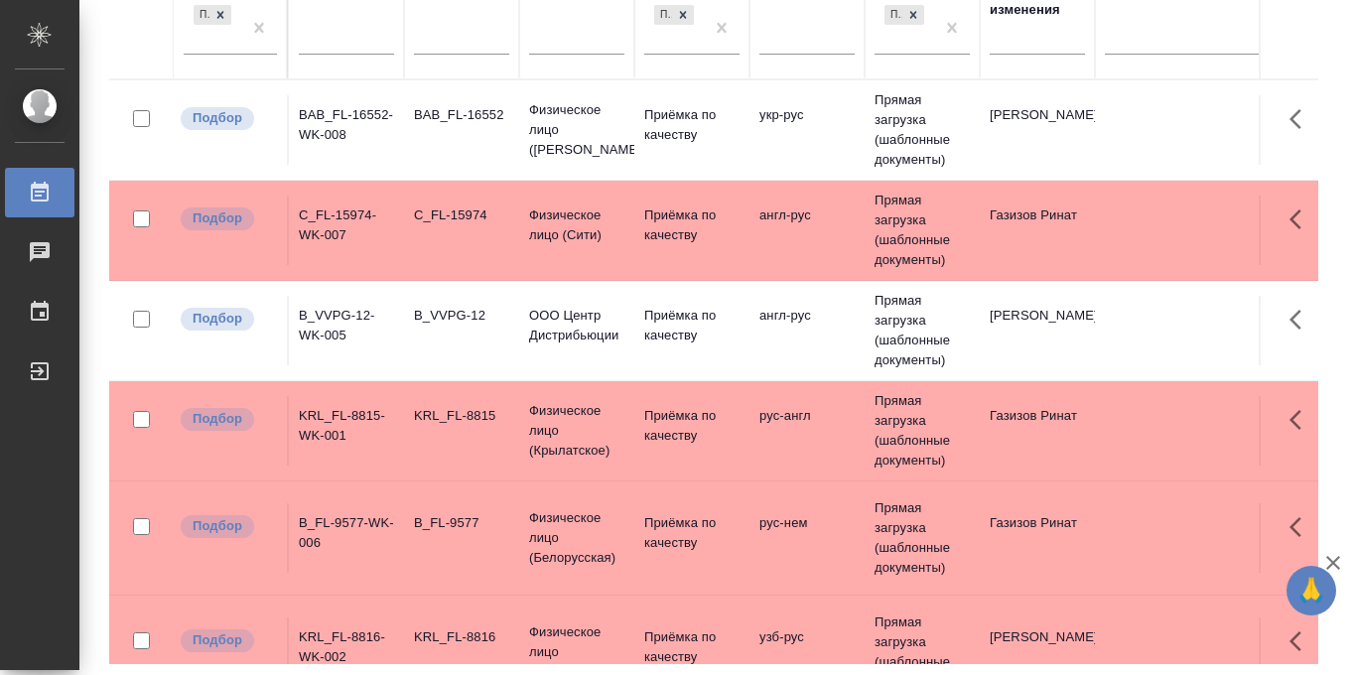
scroll to position [174, 0]
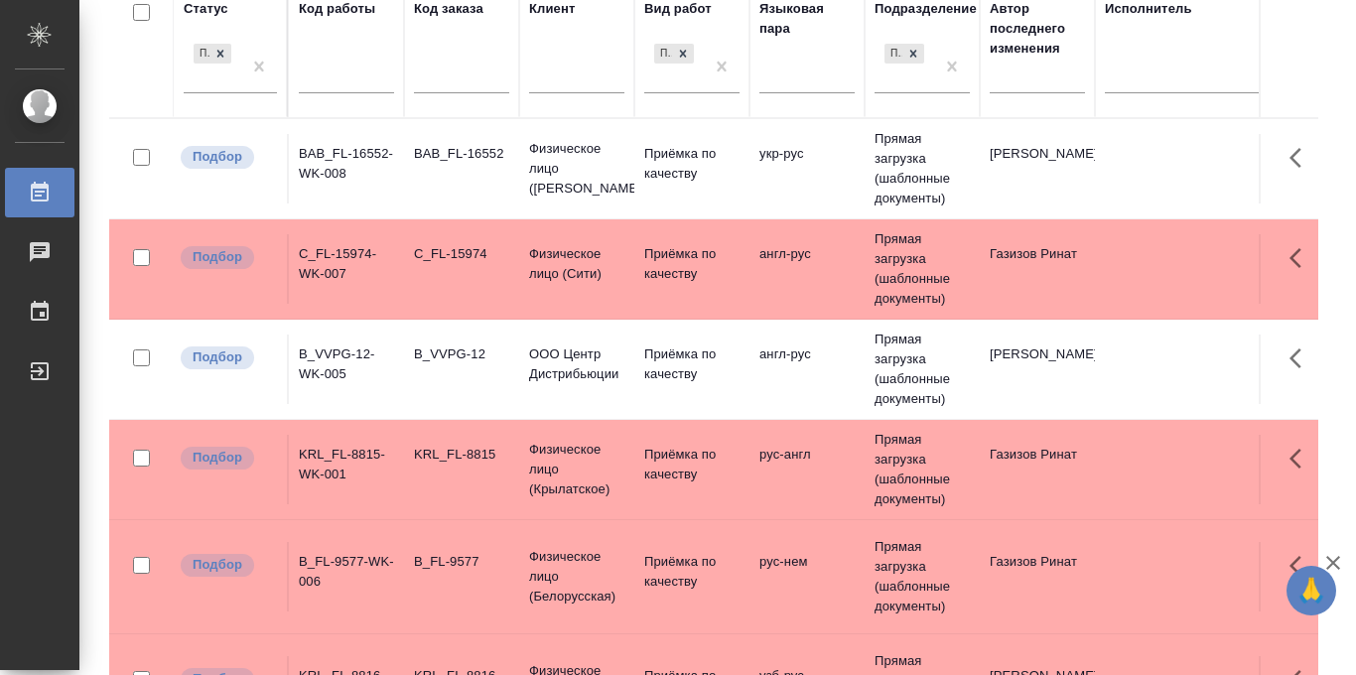
click at [608, 205] on td "Физическое лицо (Бабушкинская)" at bounding box center [576, 168] width 115 height 79
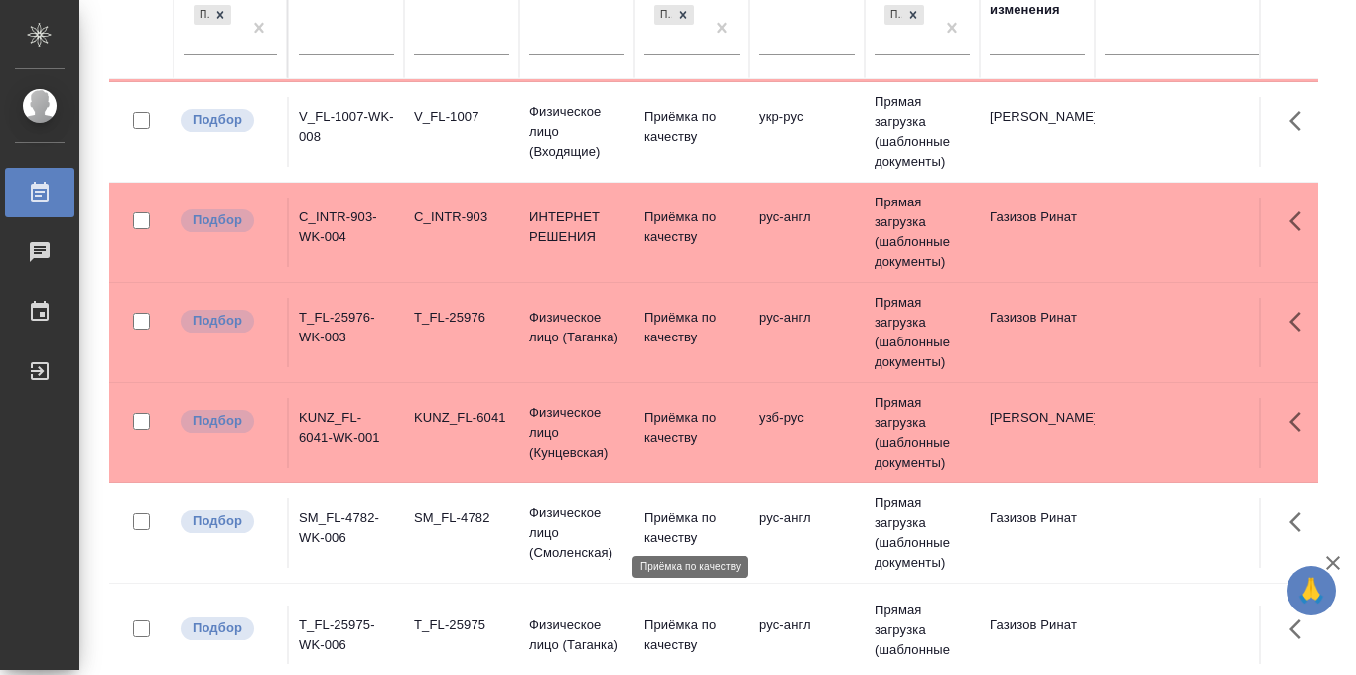
scroll to position [956, 0]
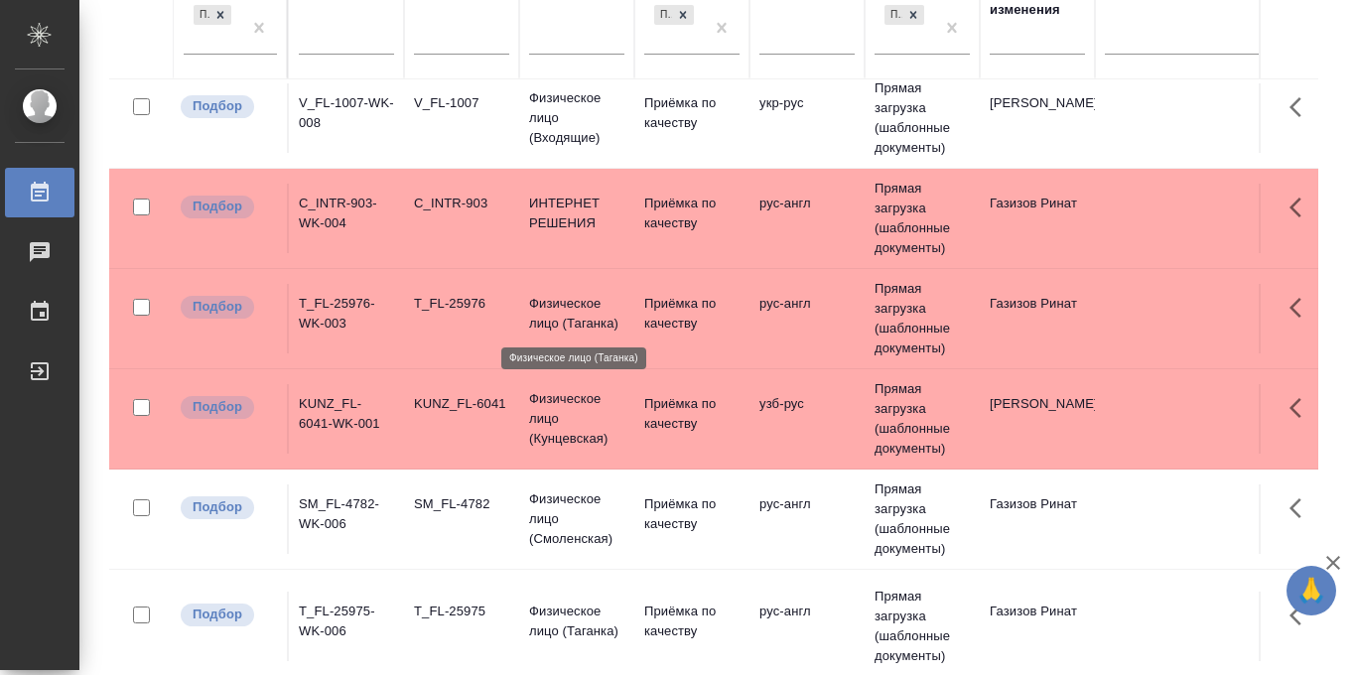
click at [582, 306] on p "Физическое лицо (Таганка)" at bounding box center [576, 314] width 95 height 40
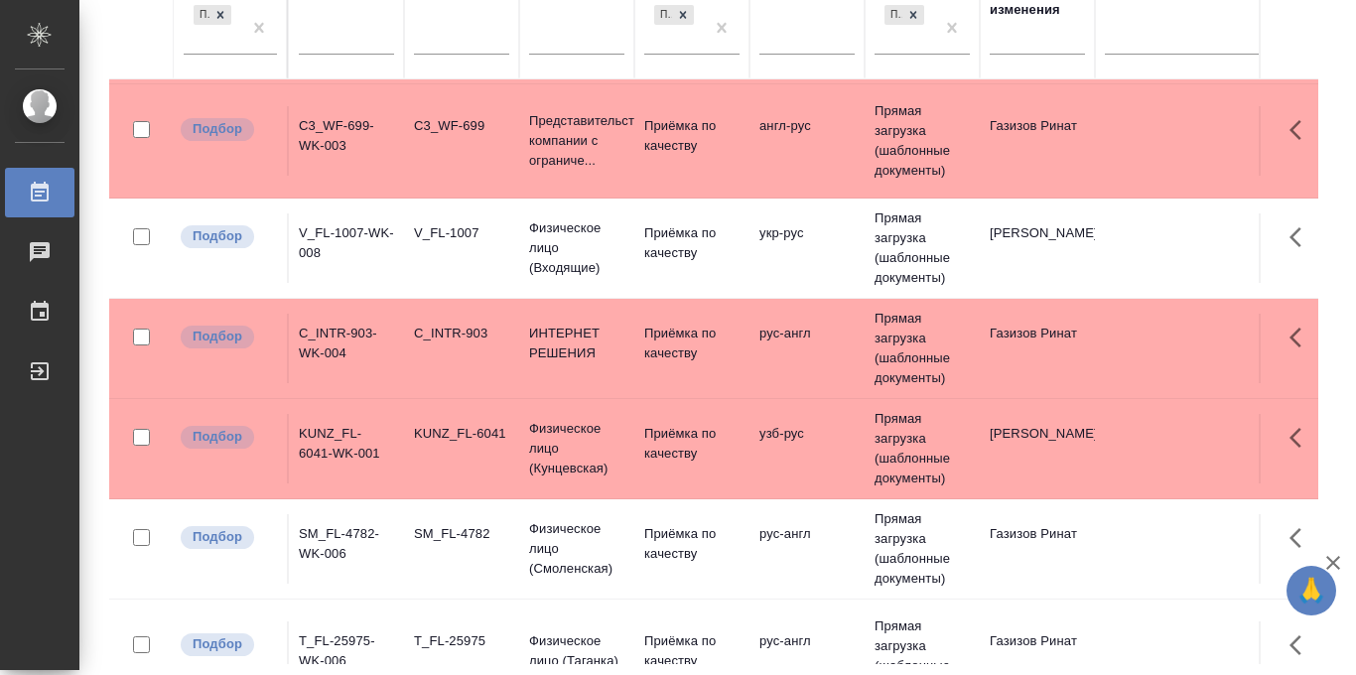
scroll to position [836, 0]
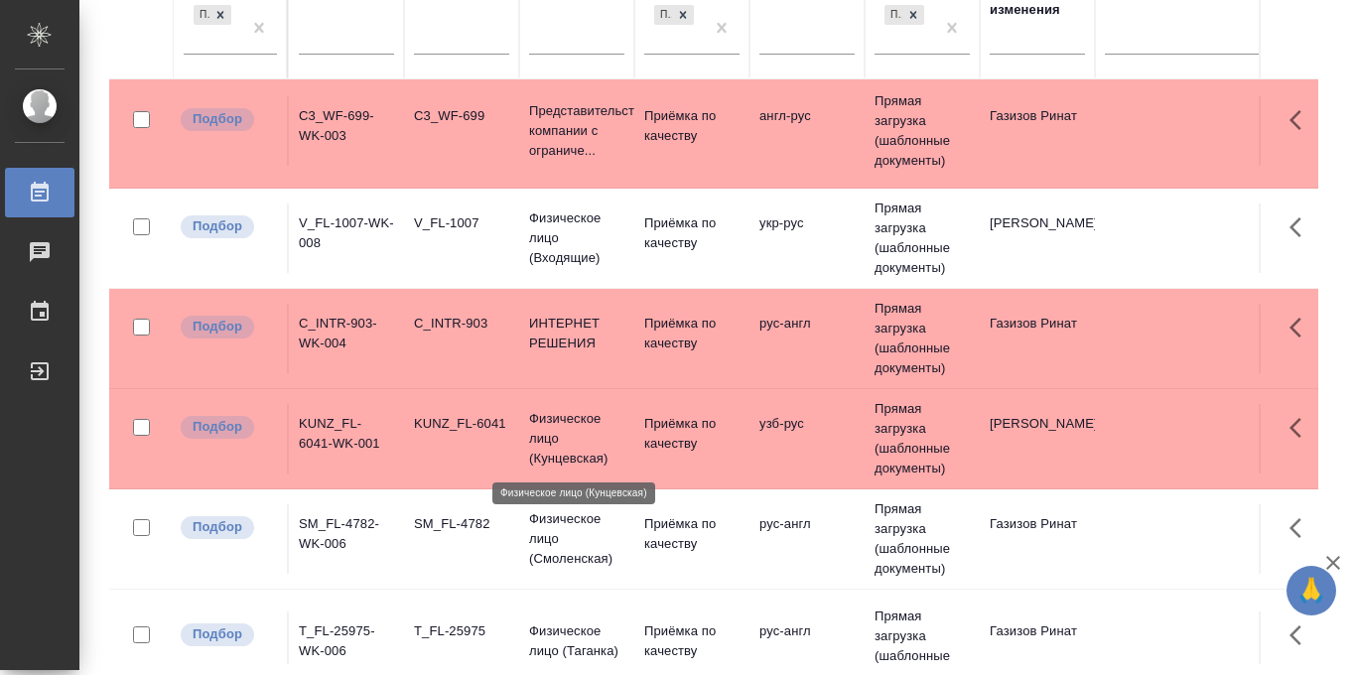
click at [554, 455] on p "Физическое лицо (Кунцевская)" at bounding box center [576, 439] width 95 height 60
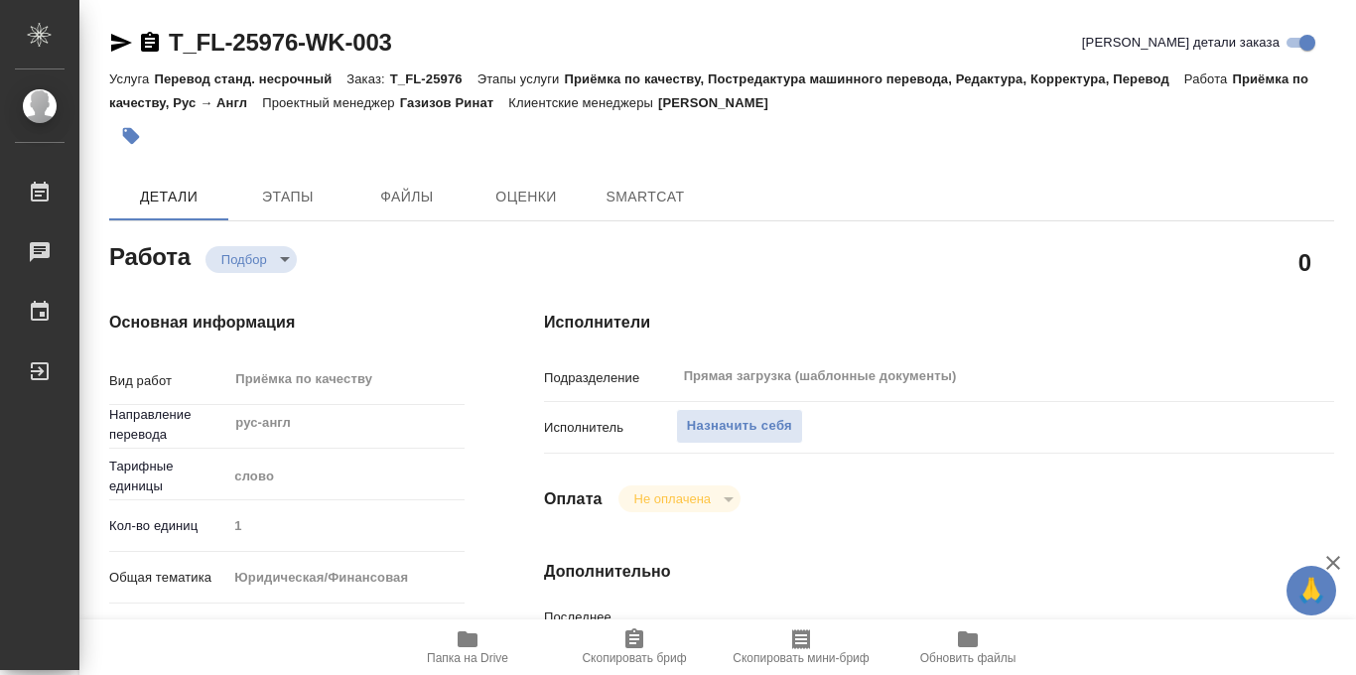
type textarea "x"
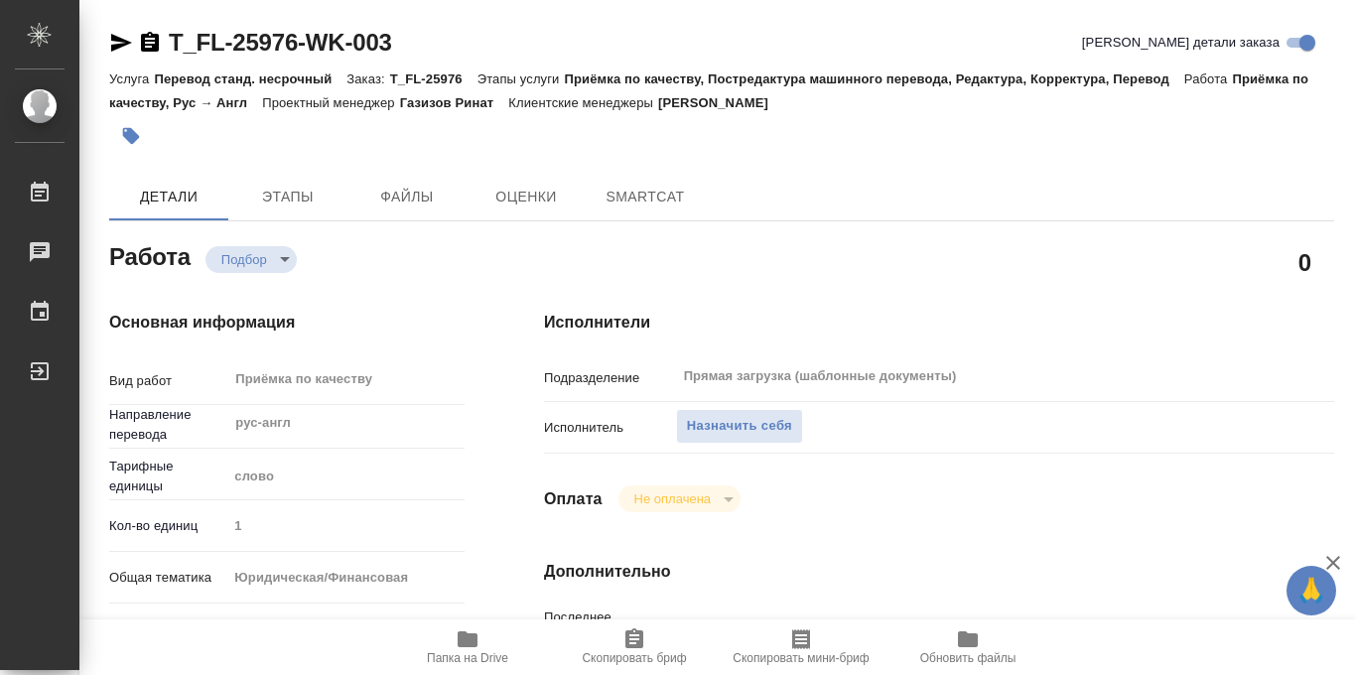
type textarea "x"
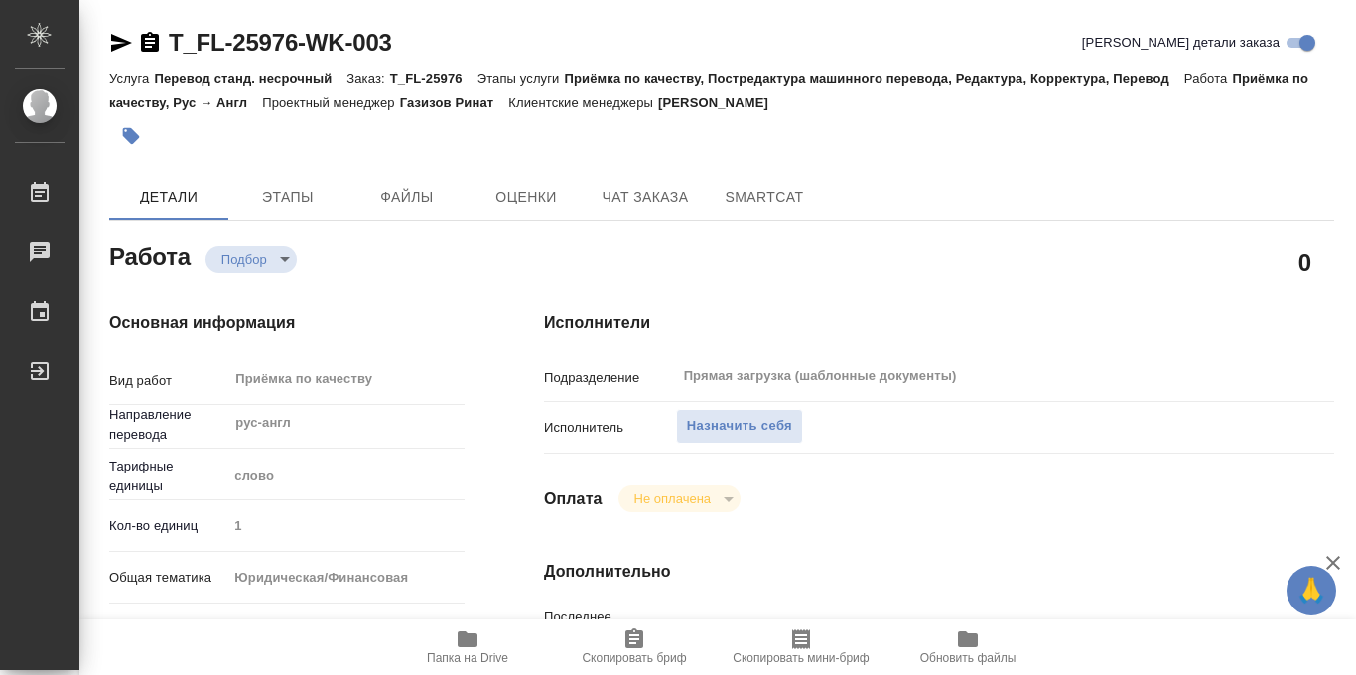
type textarea "x"
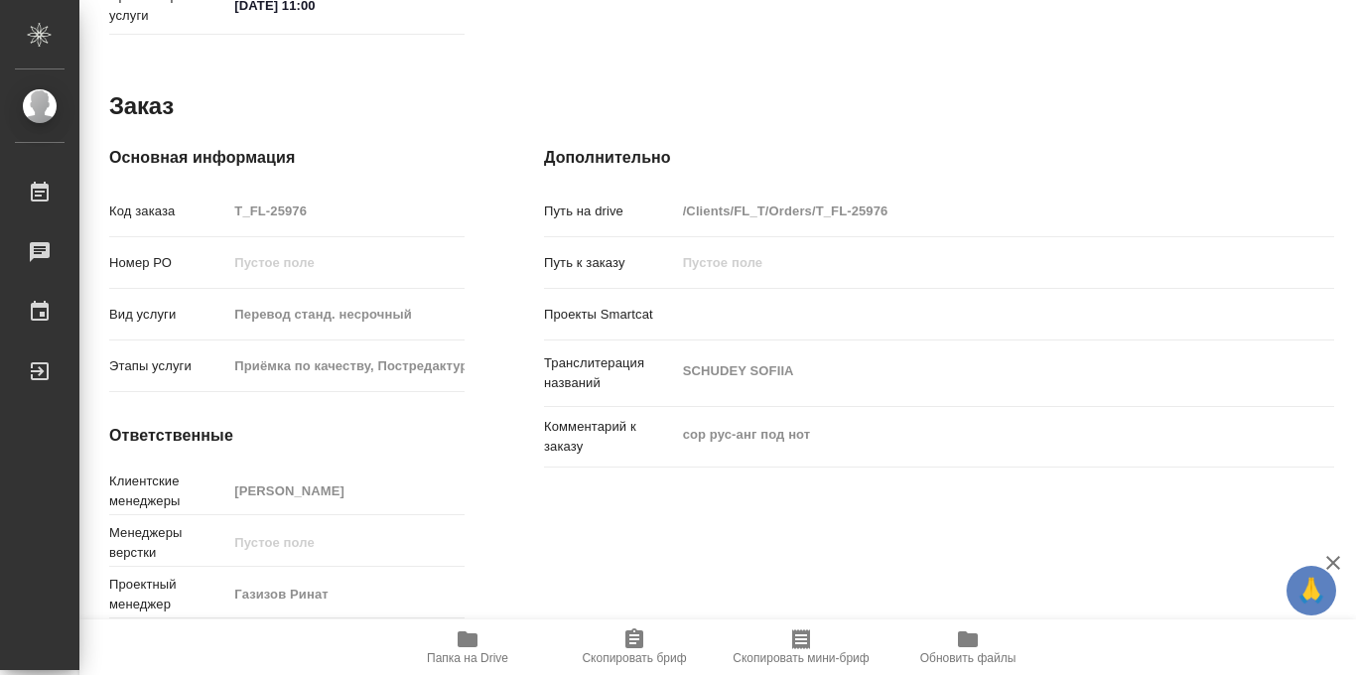
scroll to position [1058, 0]
type textarea "x"
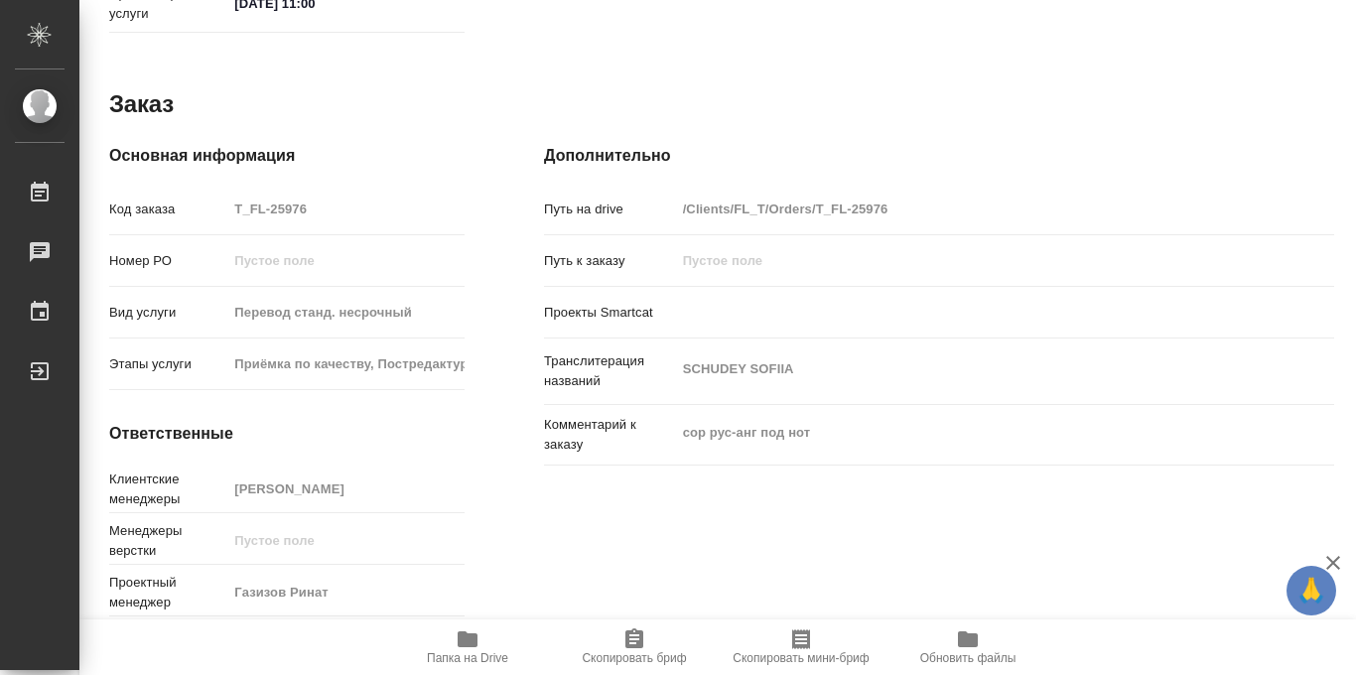
type textarea "x"
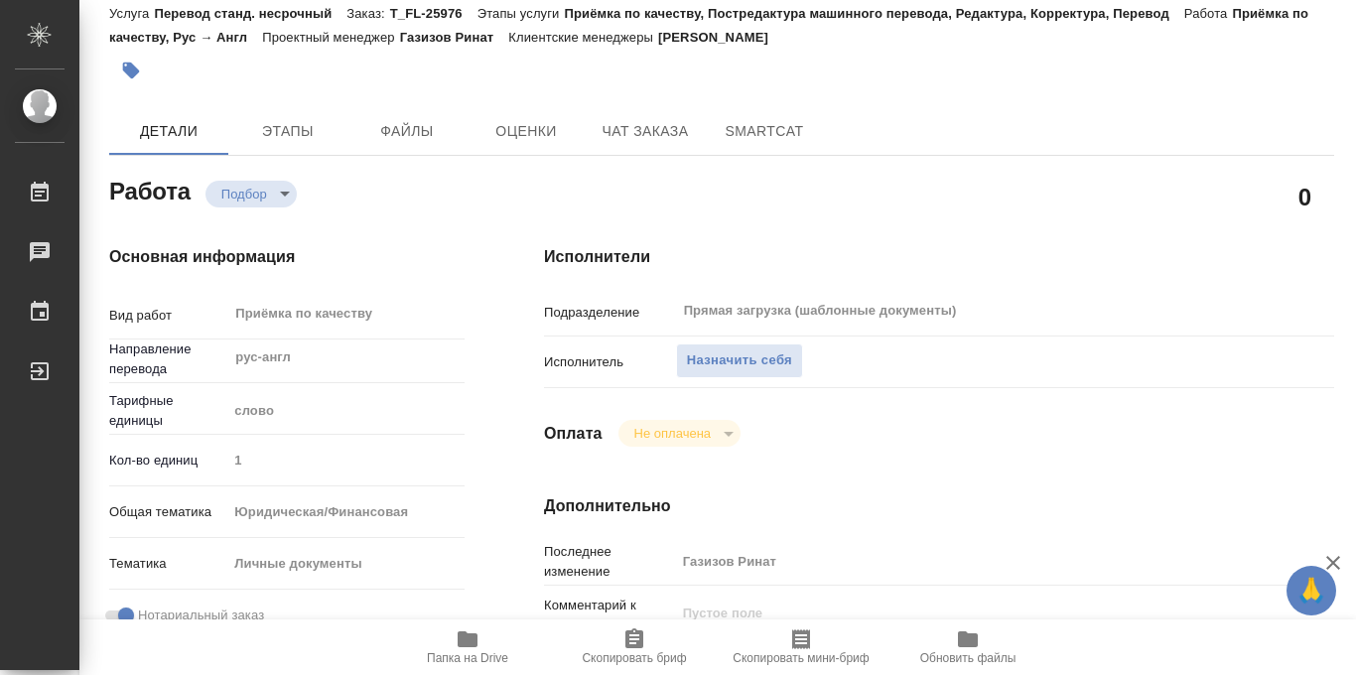
scroll to position [106, 0]
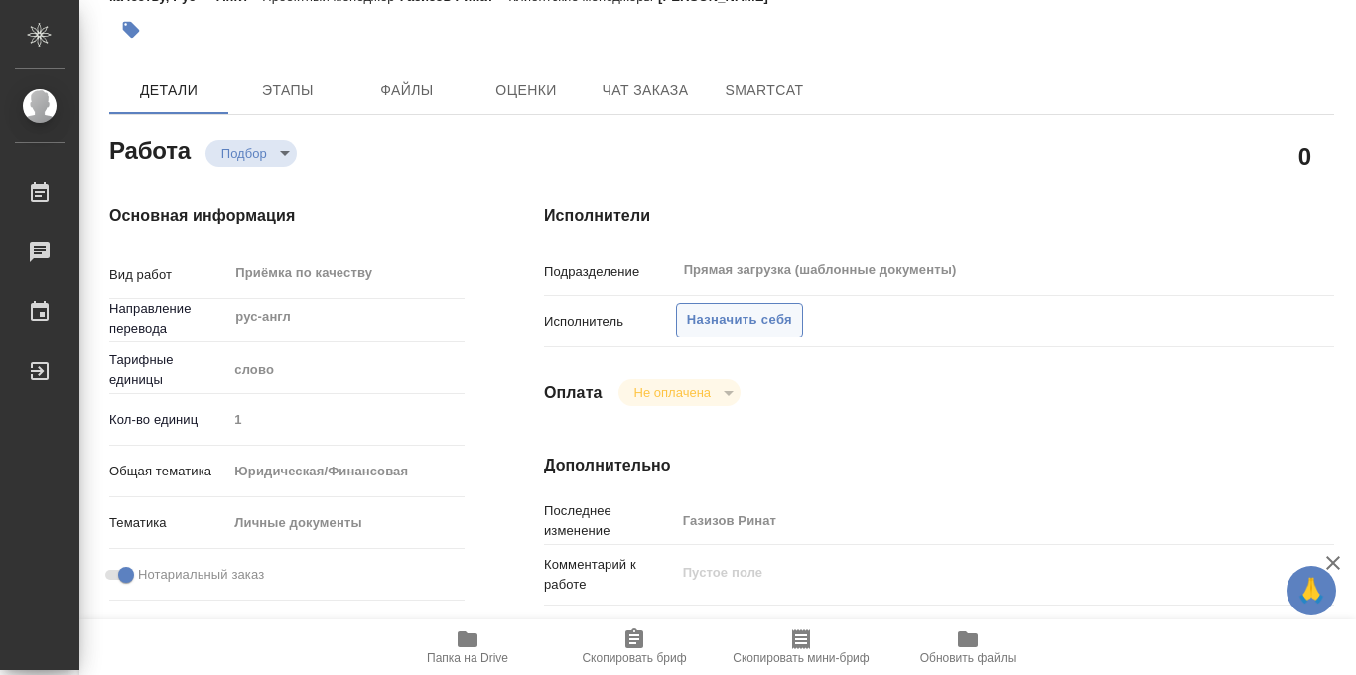
click at [713, 323] on span "Назначить себя" at bounding box center [739, 320] width 105 height 23
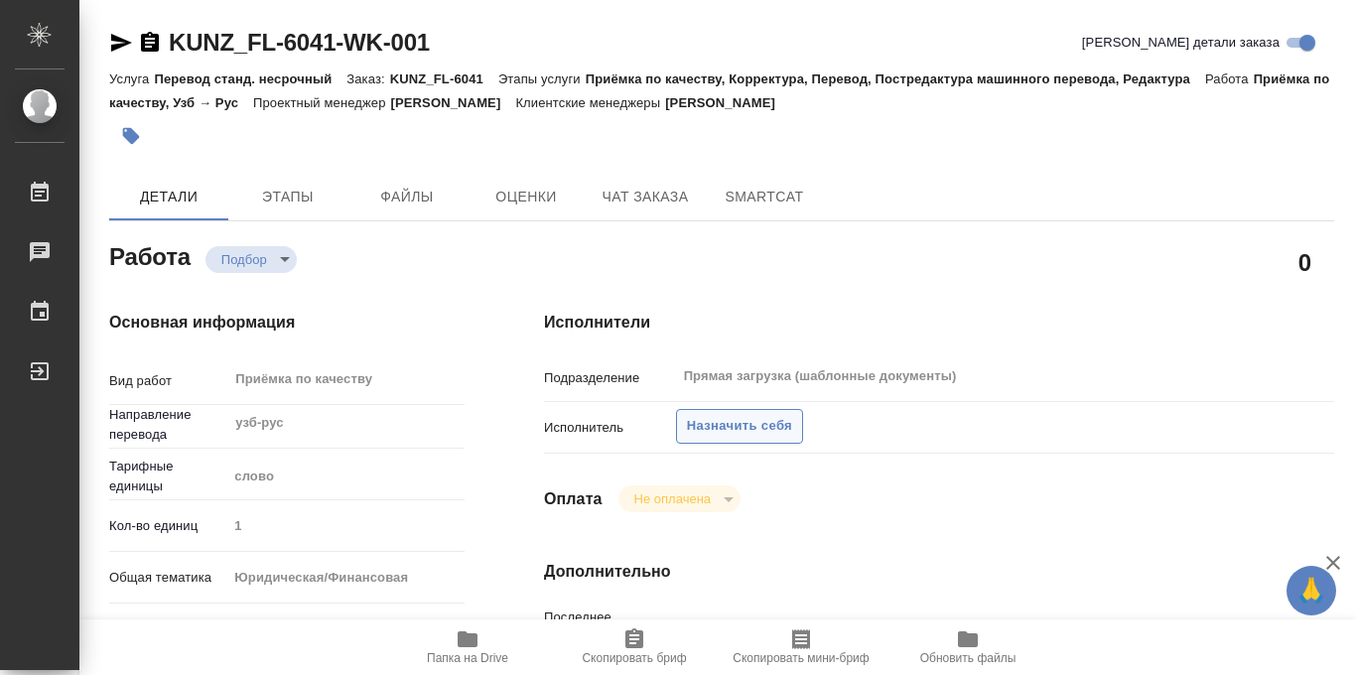
click at [718, 427] on span "Назначить себя" at bounding box center [739, 426] width 105 height 23
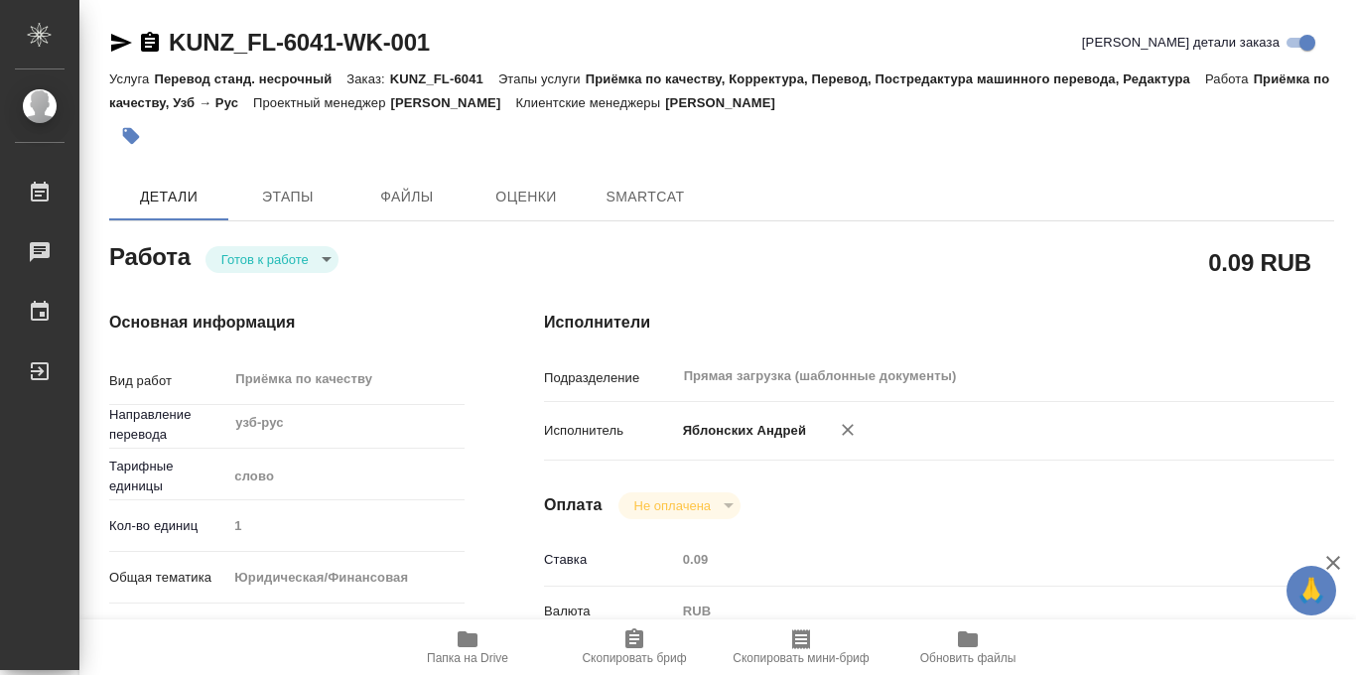
type textarea "x"
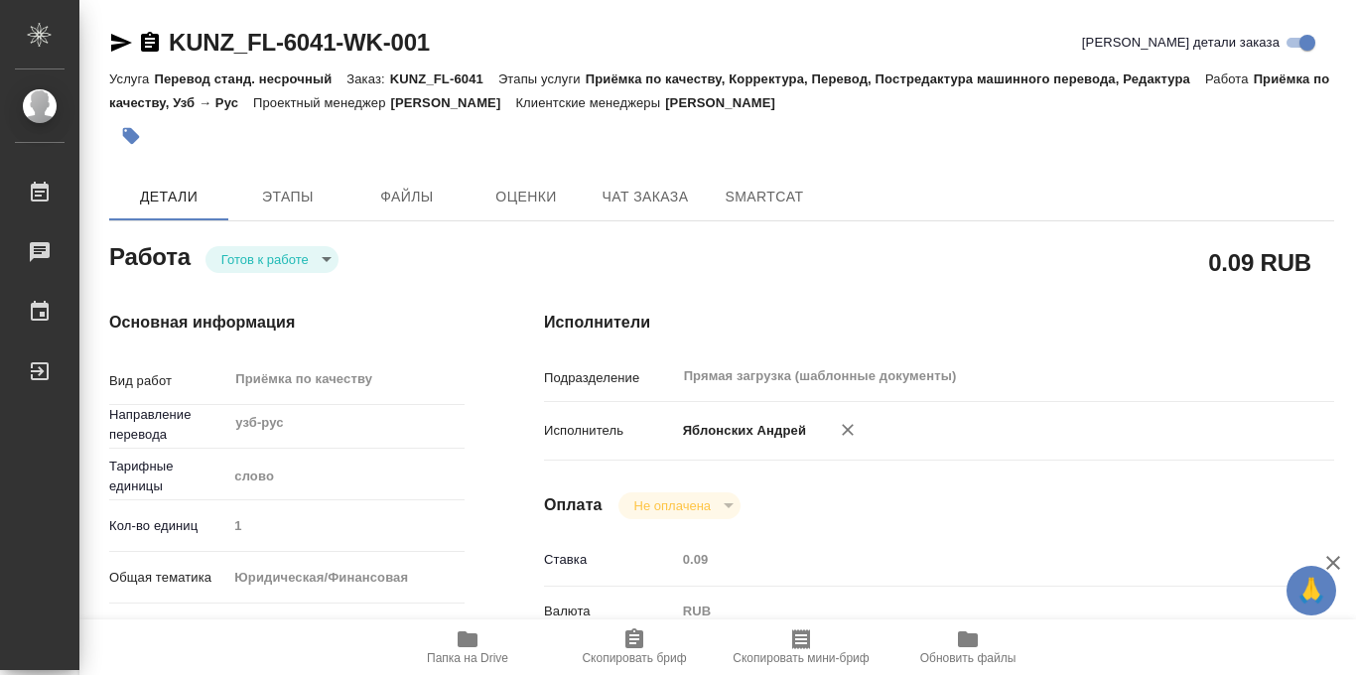
type textarea "x"
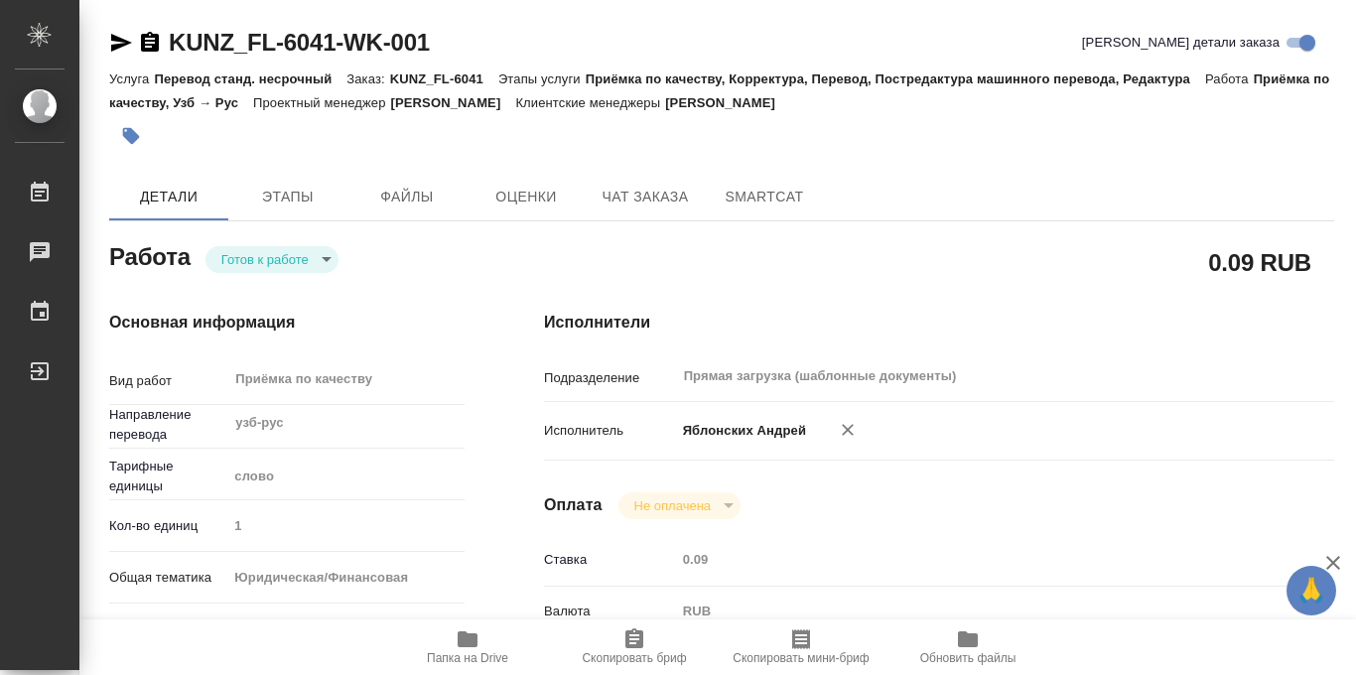
type textarea "x"
